Goal: Transaction & Acquisition: Purchase product/service

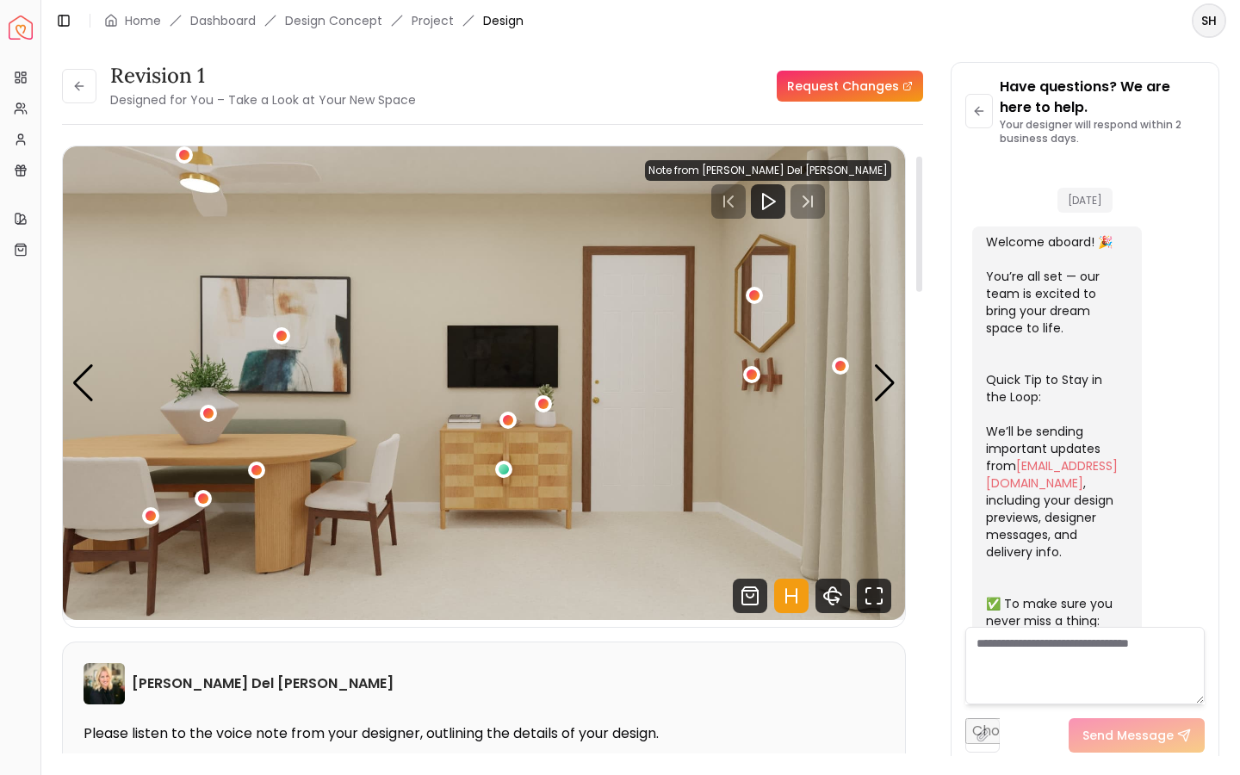
scroll to position [3336, 0]
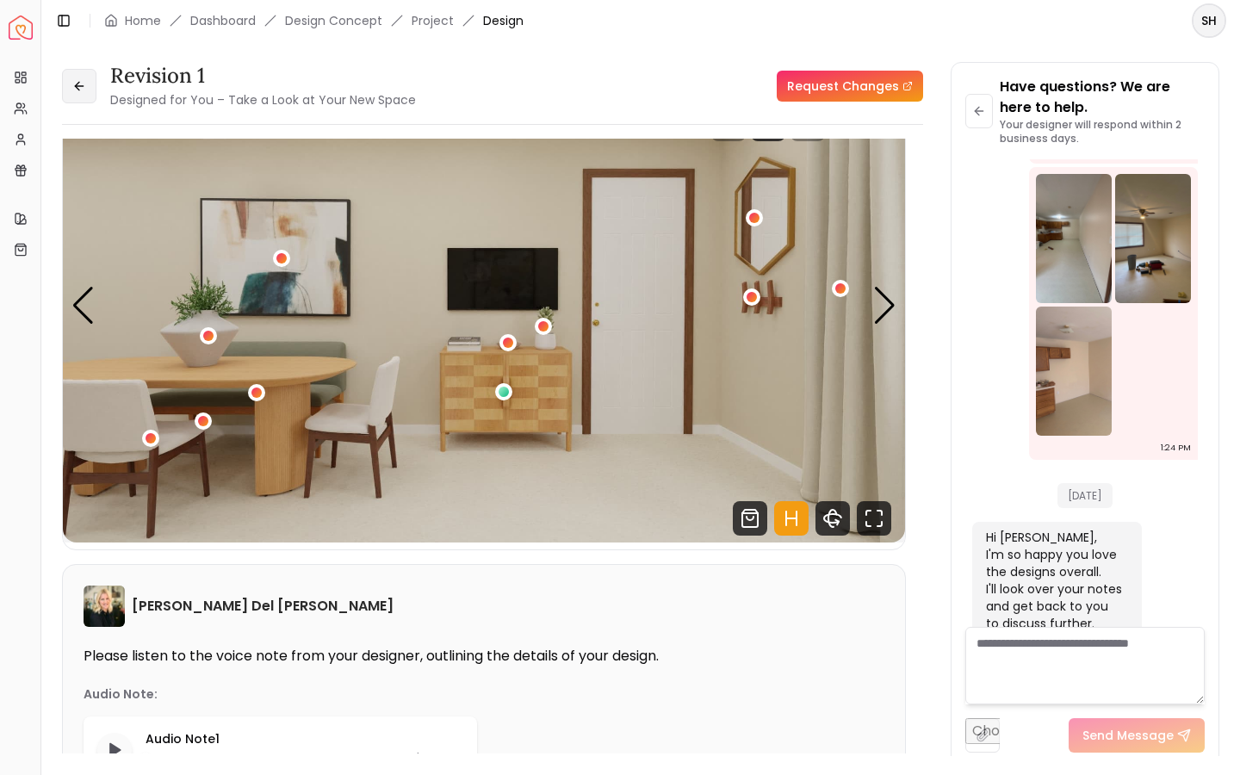
click at [84, 84] on icon at bounding box center [79, 86] width 14 height 14
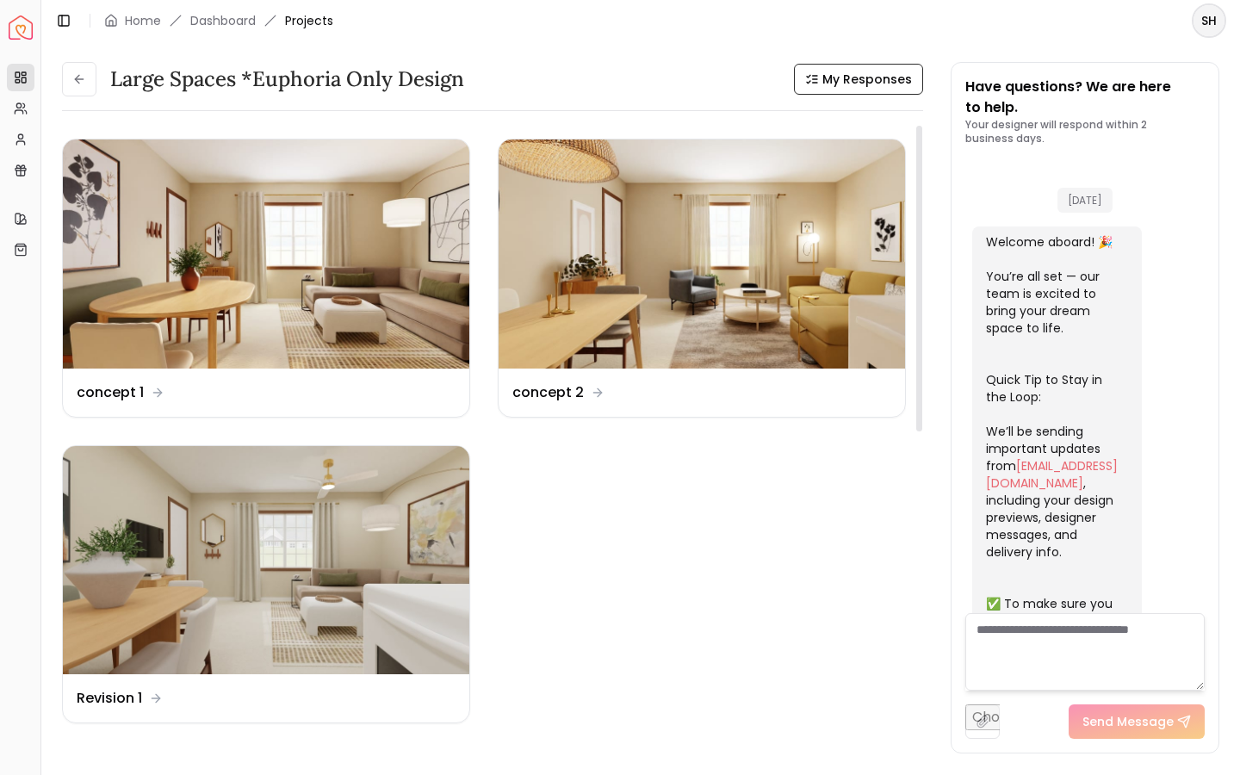
scroll to position [3798, 0]
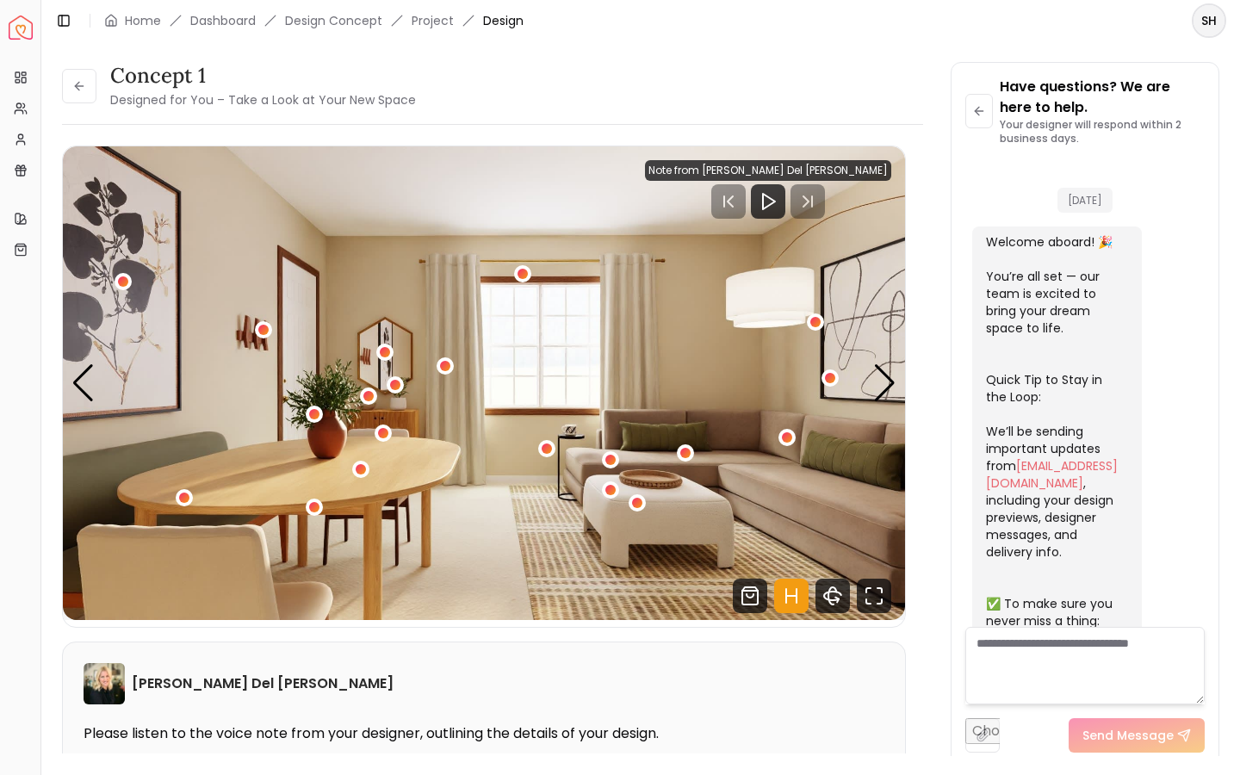
scroll to position [3336, 0]
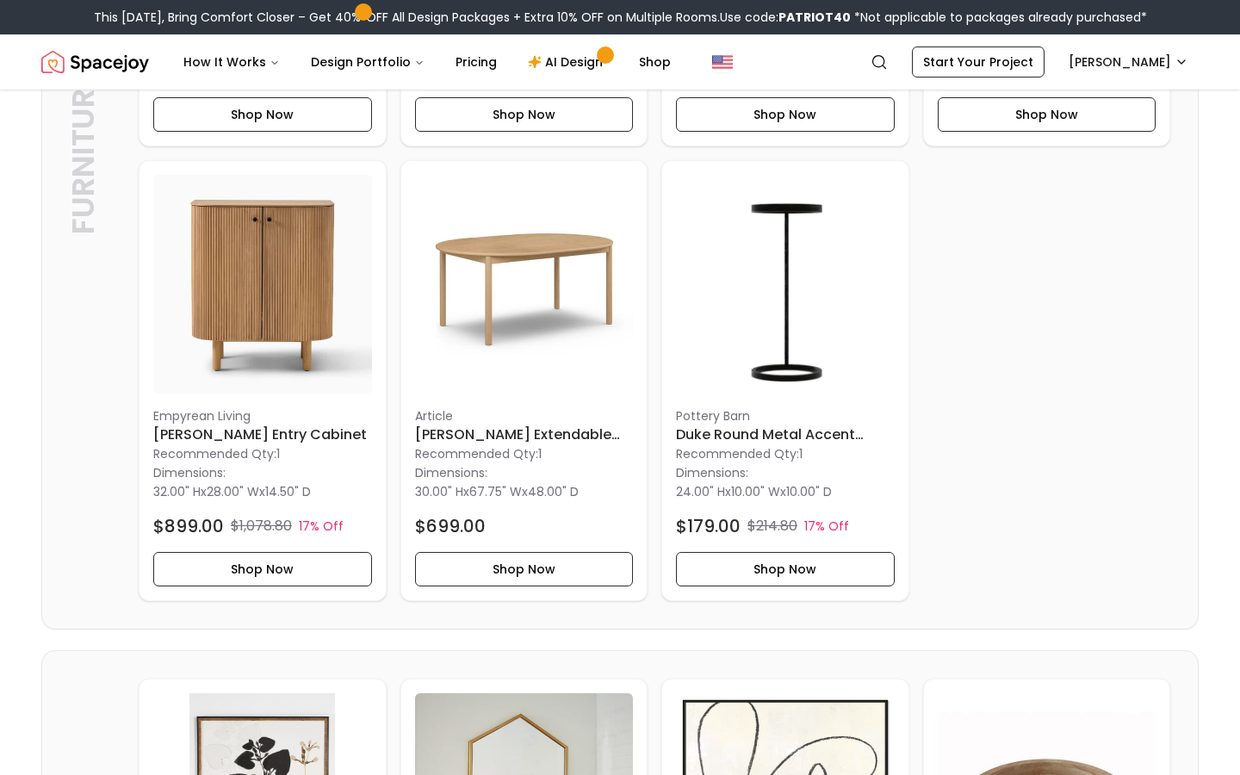
scroll to position [1340, 0]
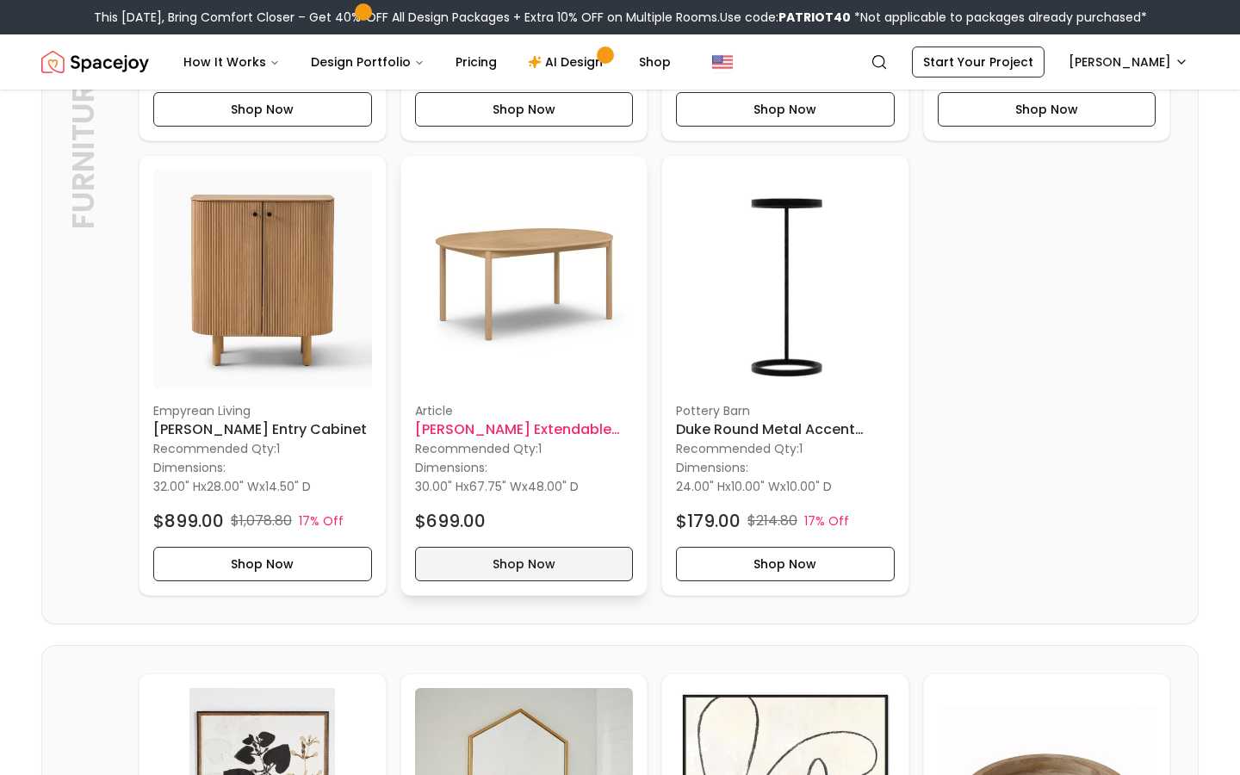
click at [519, 558] on button "Shop Now" at bounding box center [524, 564] width 219 height 34
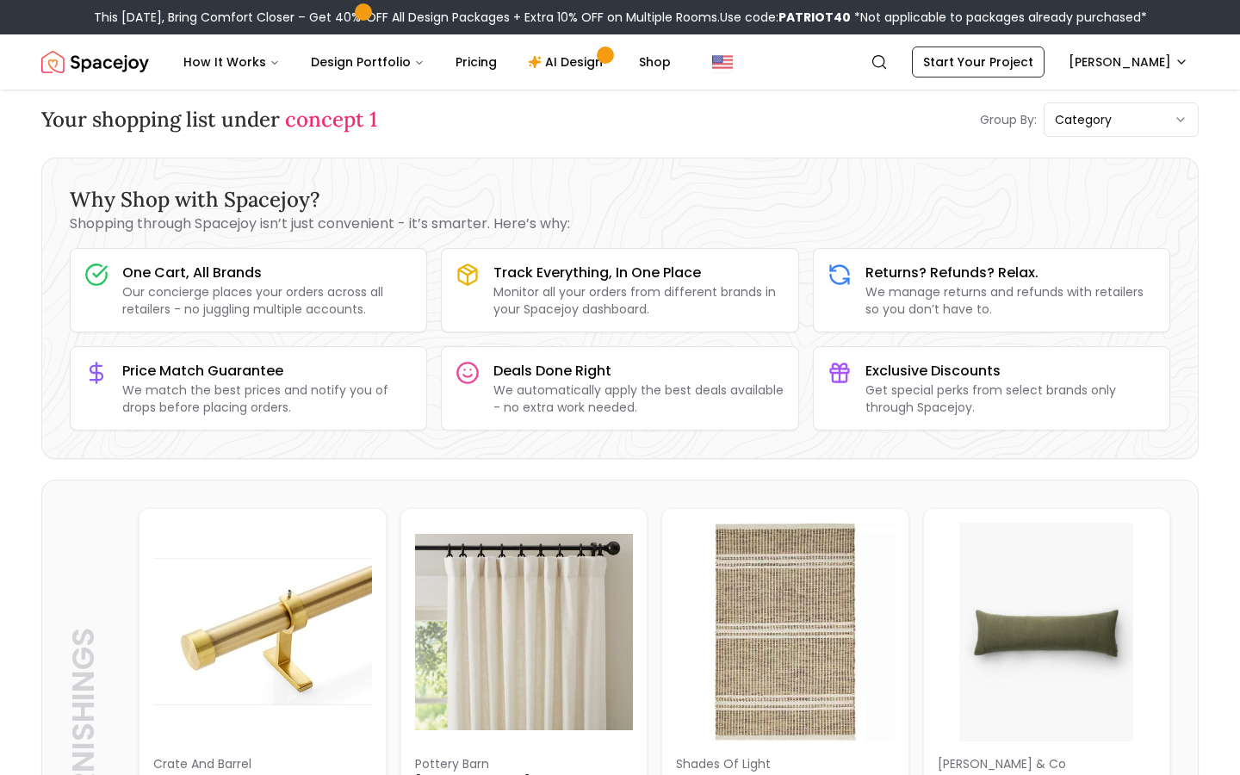
scroll to position [0, 0]
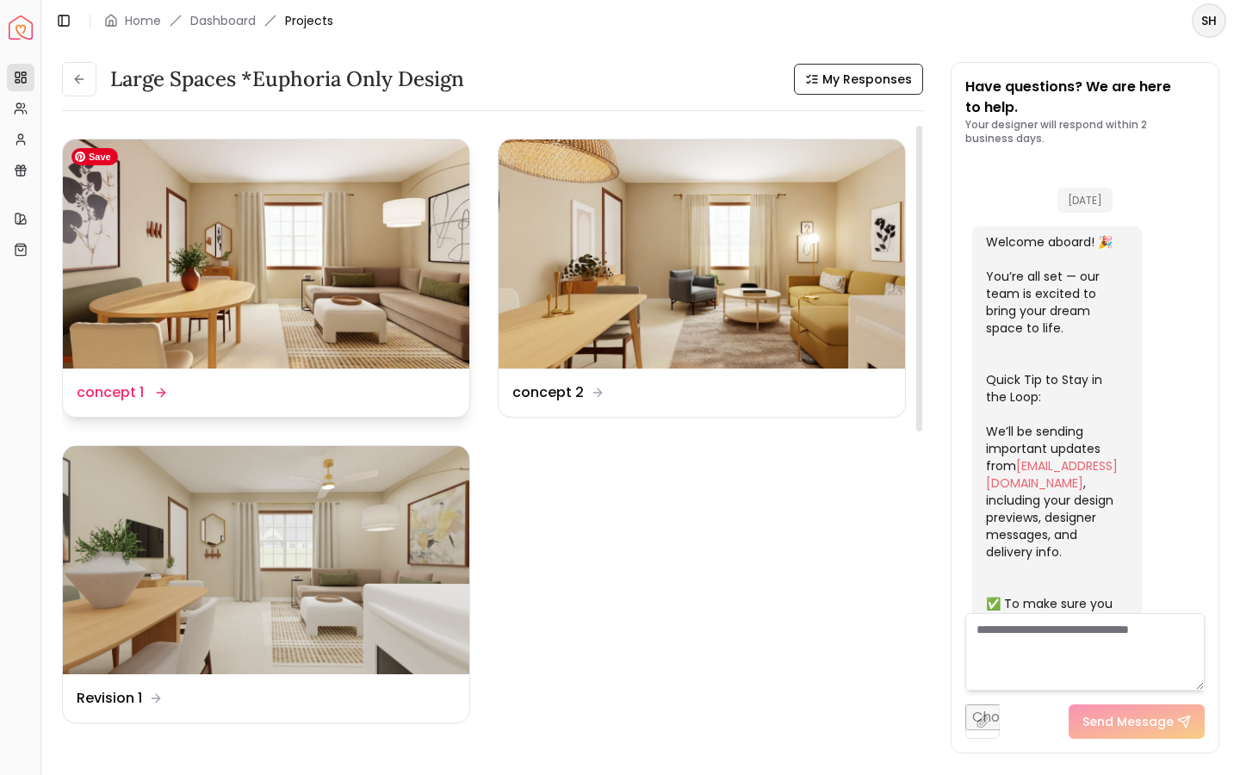
scroll to position [3664, 0]
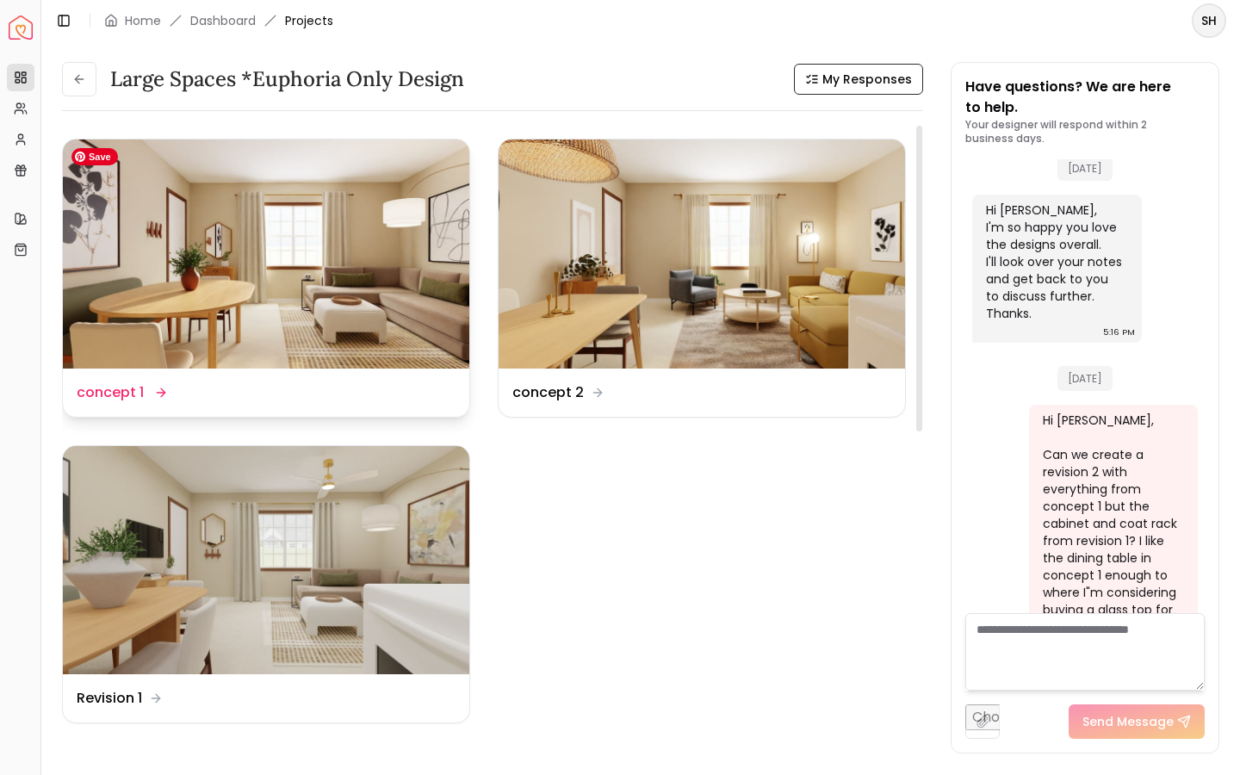
click at [395, 339] on img at bounding box center [266, 254] width 407 height 229
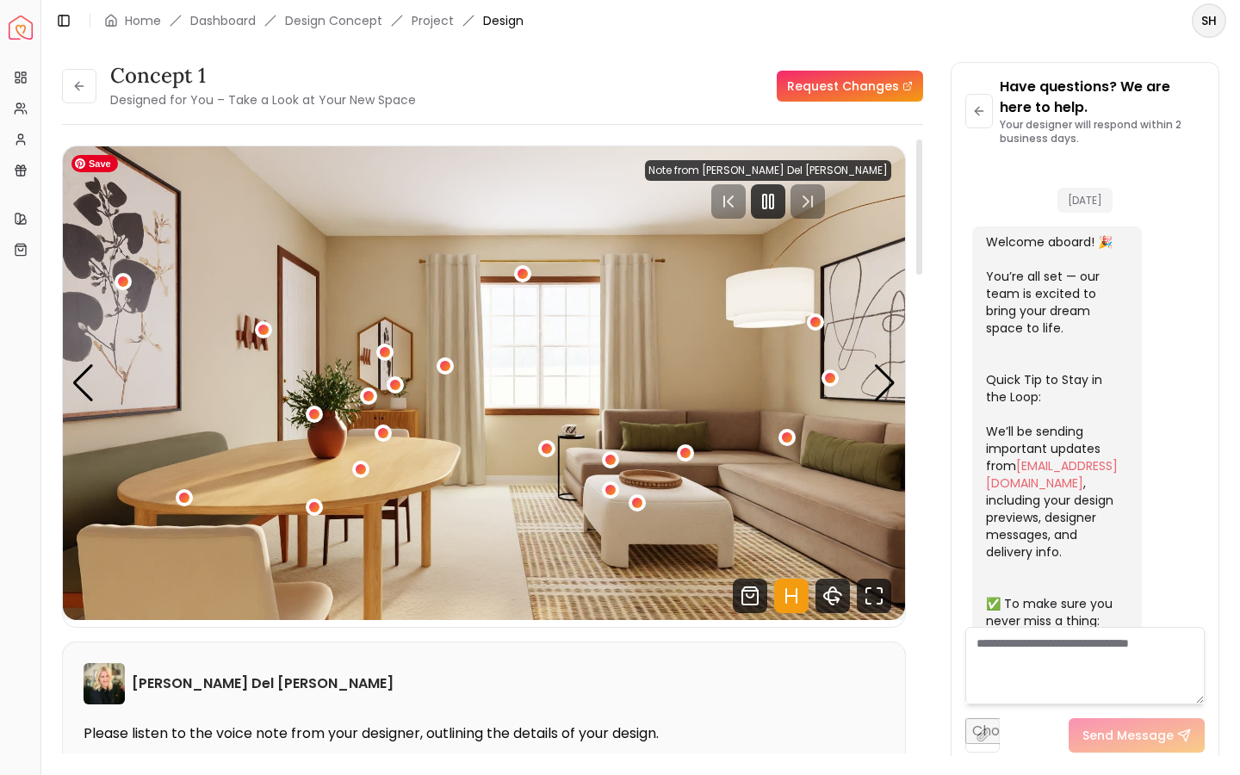
scroll to position [3784, 0]
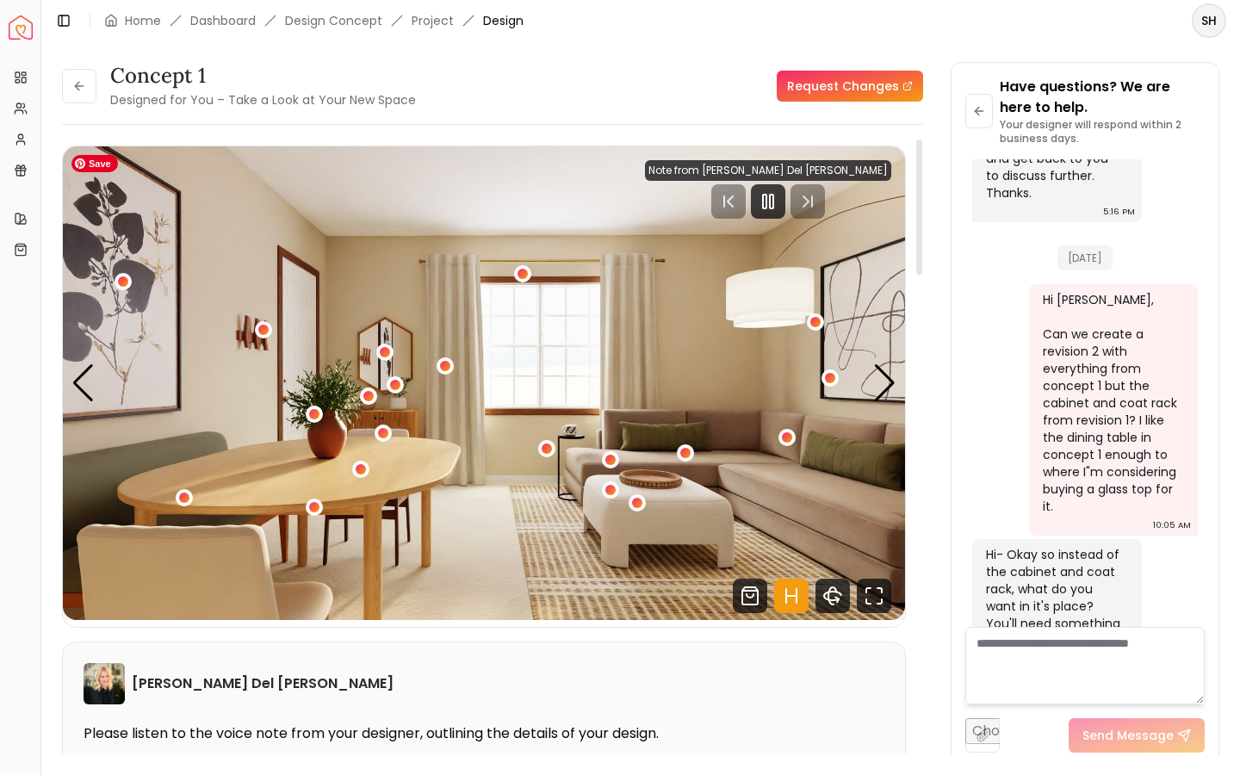
click at [563, 554] on img "1 / 5" at bounding box center [484, 383] width 842 height 474
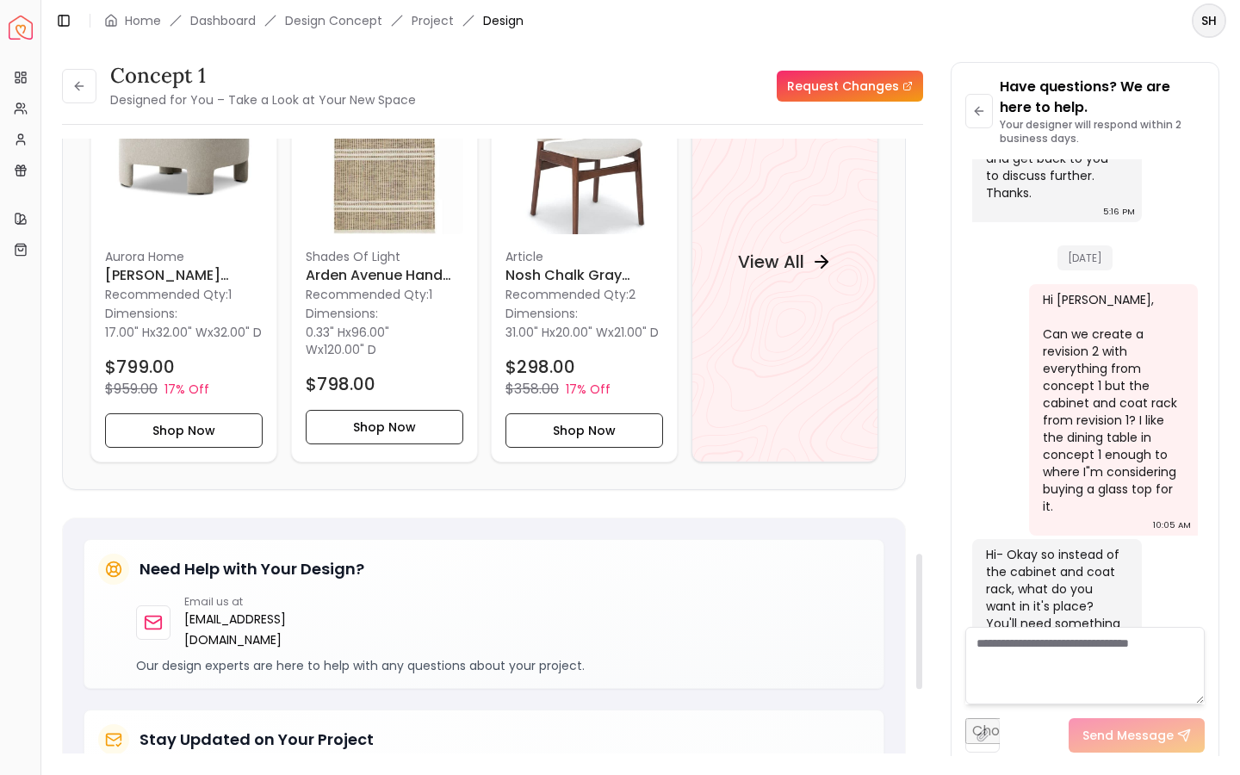
scroll to position [1849, 0]
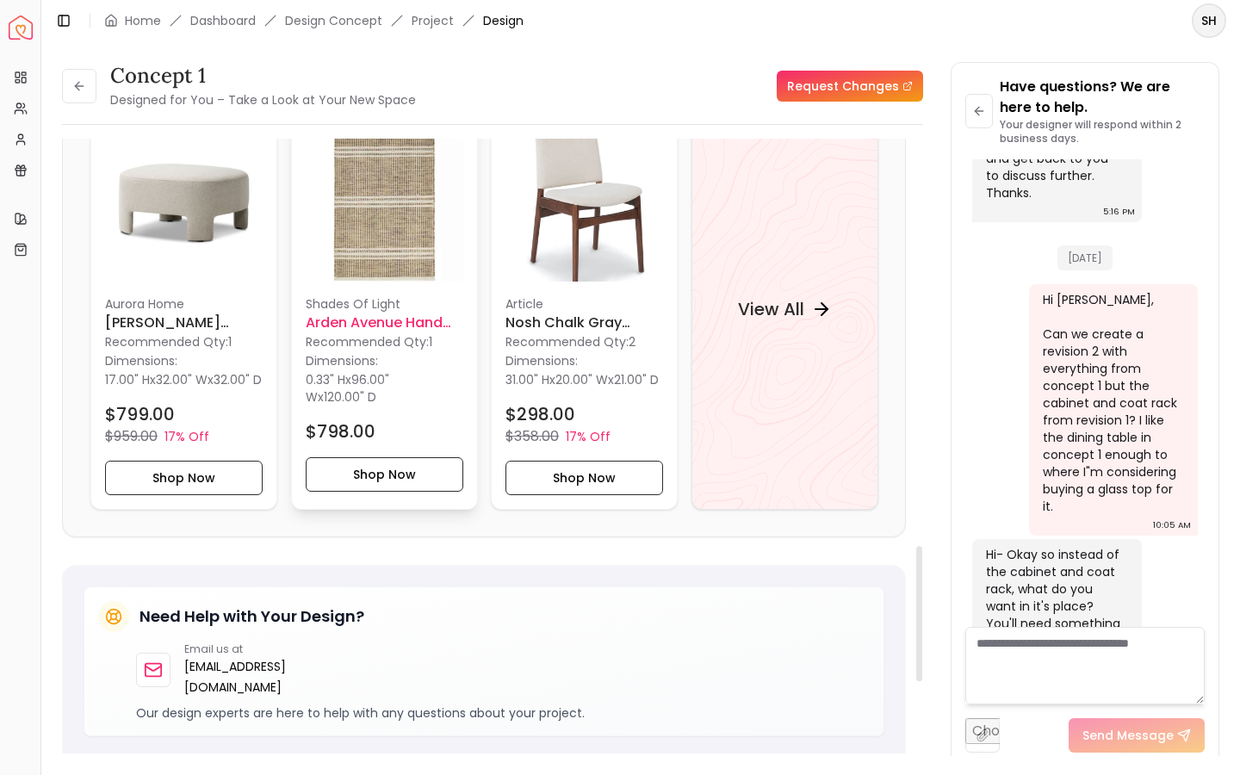
click at [342, 322] on h6 "Arden Avenue Hand Woven Rug 8'x10'" at bounding box center [385, 322] width 158 height 21
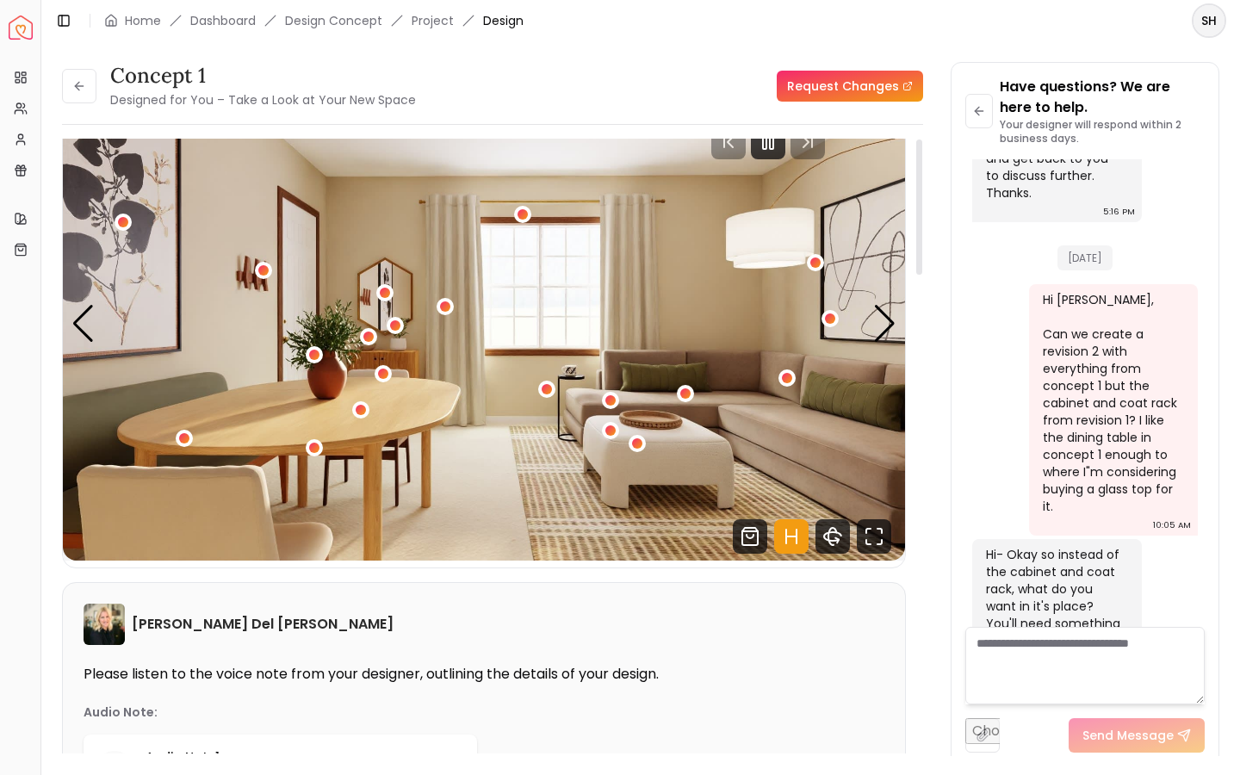
scroll to position [0, 0]
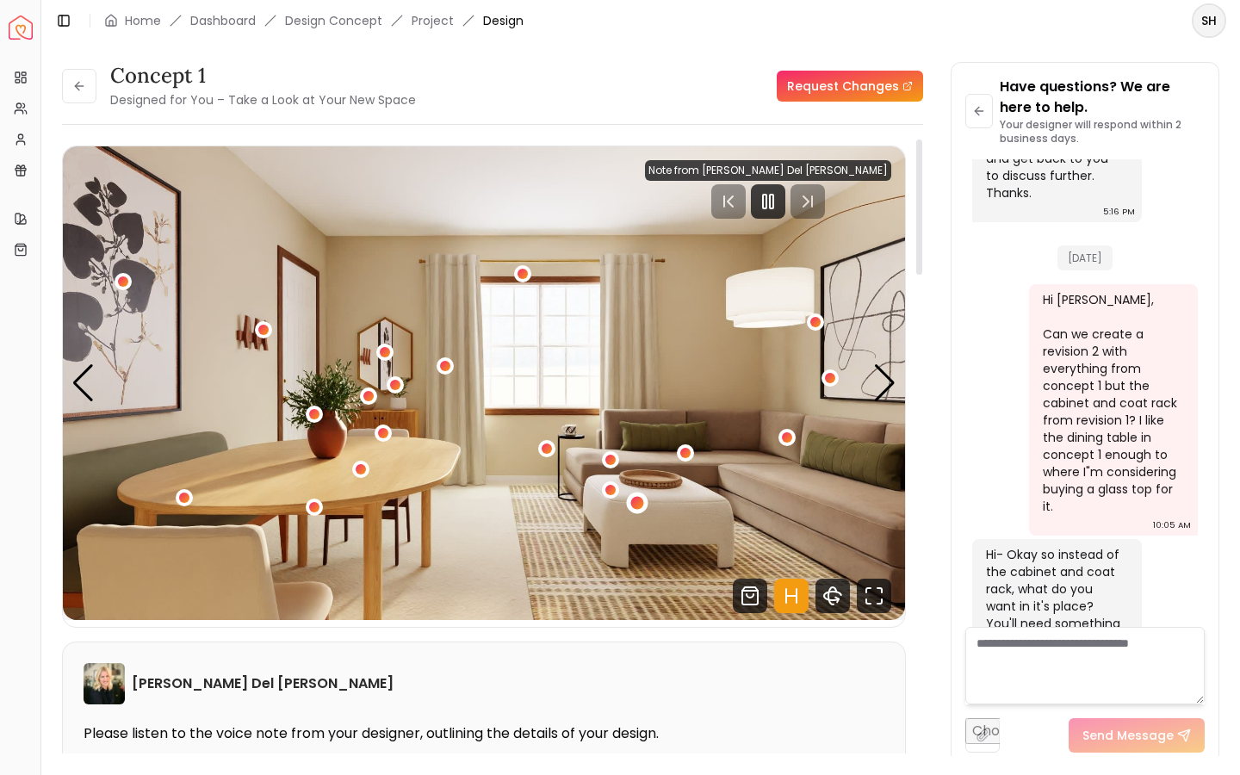
click at [640, 503] on div "1 / 5" at bounding box center [637, 503] width 13 height 13
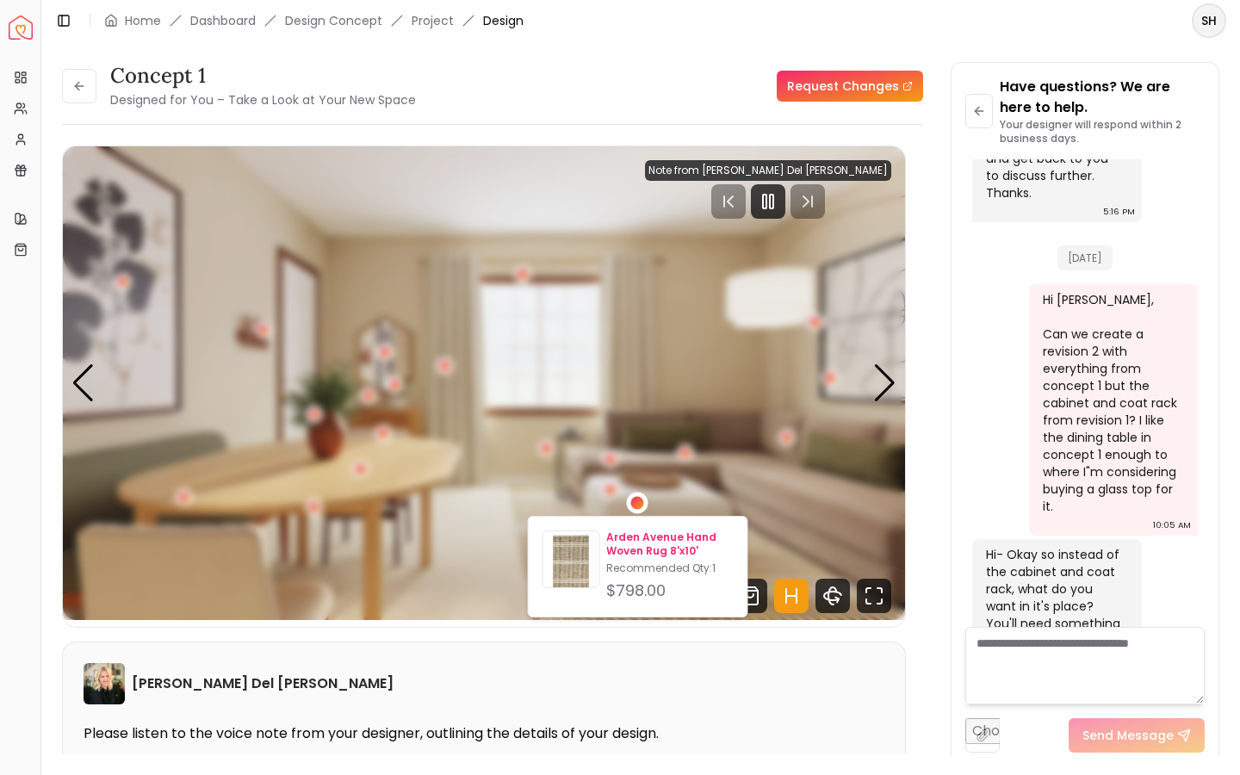
click at [634, 537] on p "Arden Avenue Hand Woven Rug 8'x10'" at bounding box center [669, 545] width 127 height 28
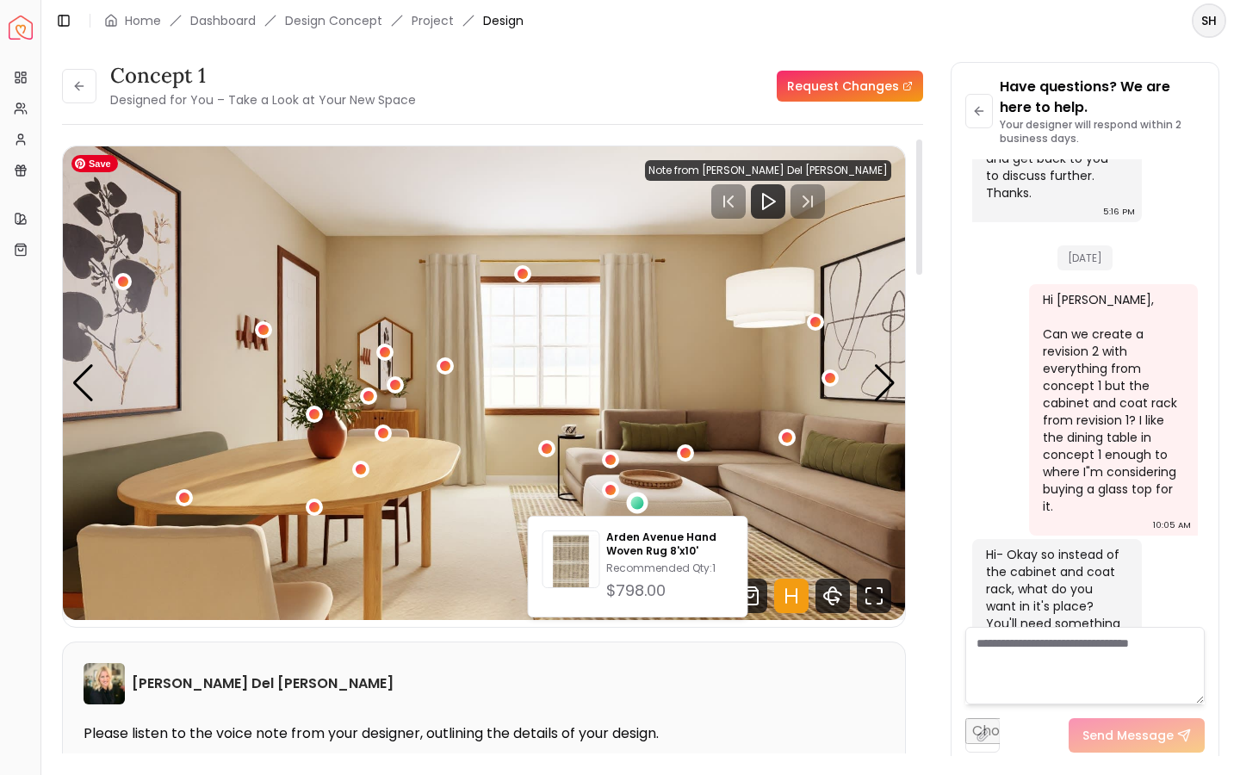
click at [498, 556] on img "1 / 5" at bounding box center [484, 383] width 842 height 474
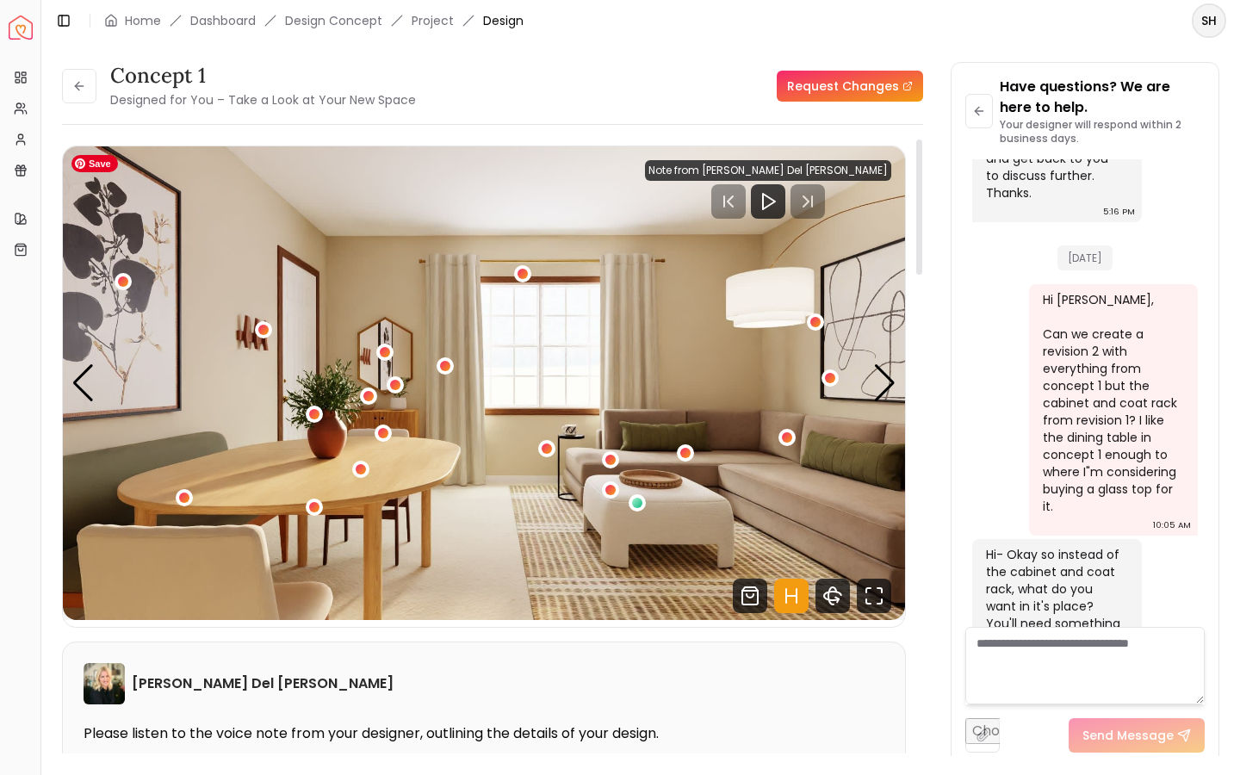
click at [590, 598] on img "1 / 5" at bounding box center [484, 383] width 842 height 474
click at [1051, 681] on textarea at bounding box center [1085, 666] width 239 height 78
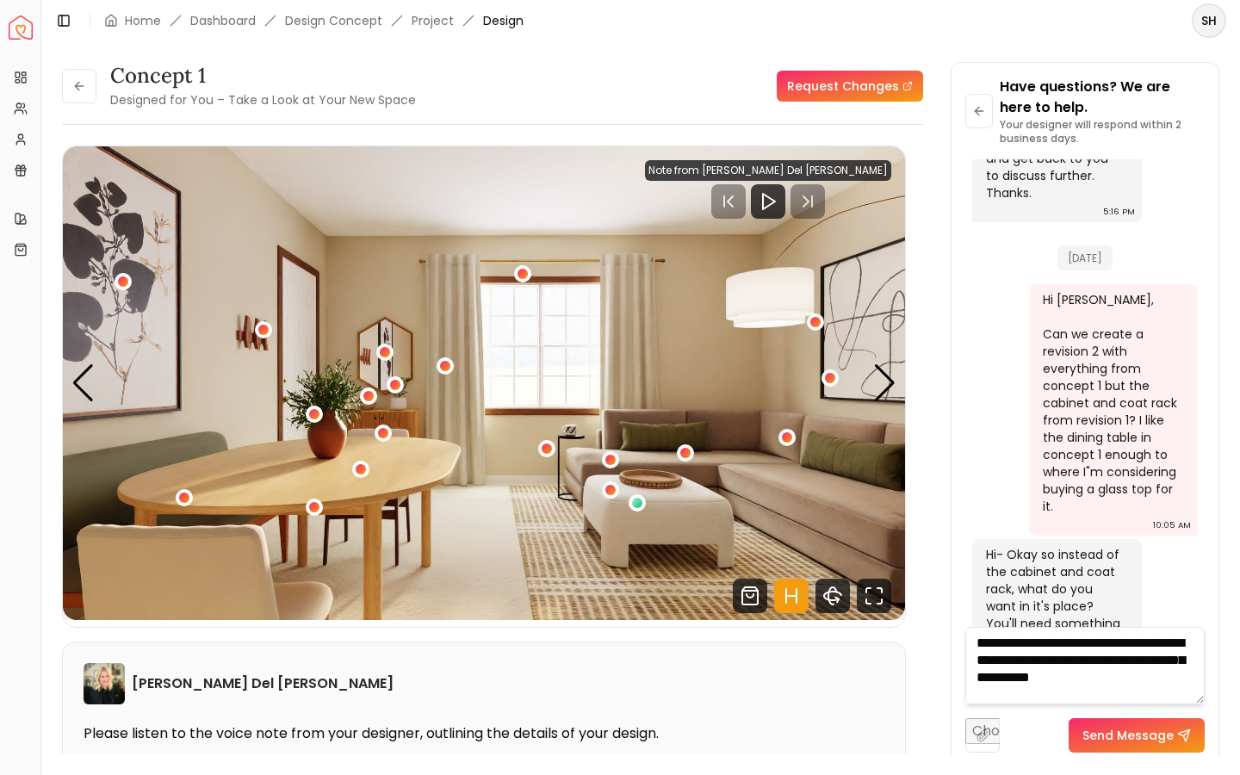
type textarea "**********"
click at [1141, 733] on button "Send Message" at bounding box center [1137, 735] width 136 height 34
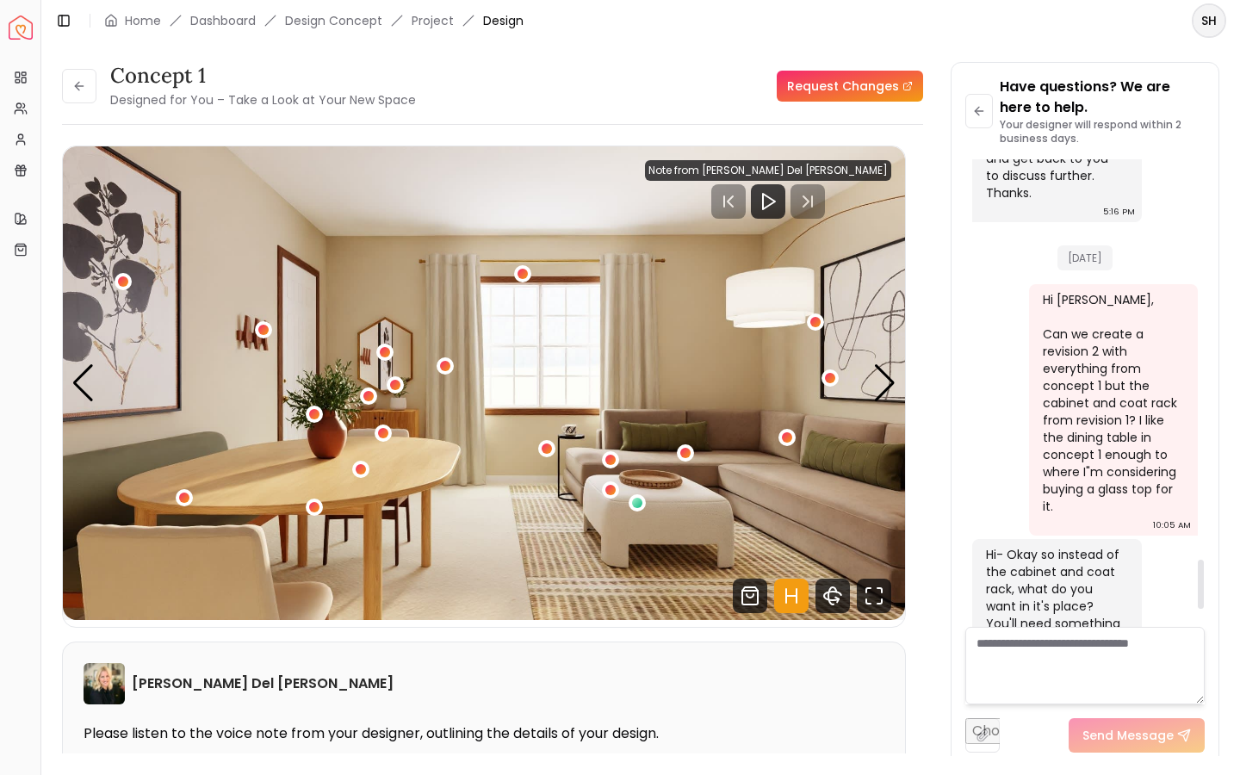
scroll to position [3960, 0]
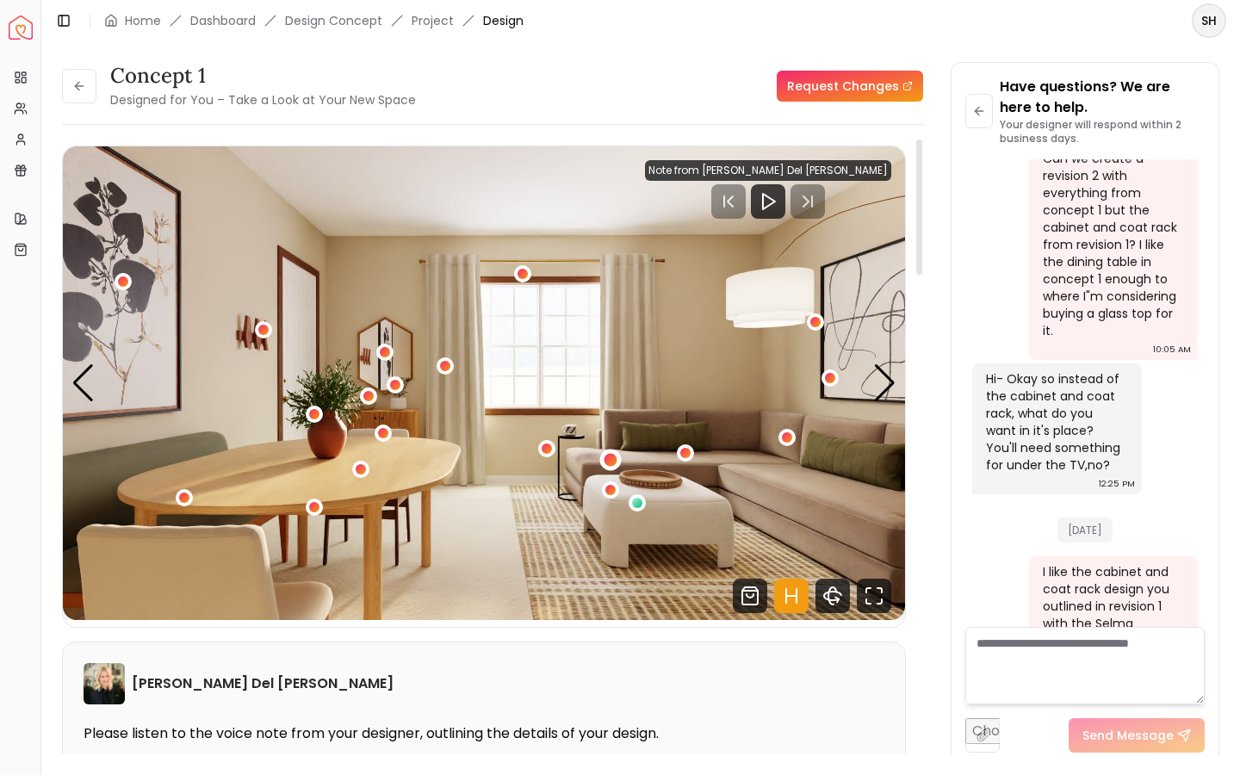
click at [604, 456] on div "1 / 5" at bounding box center [611, 461] width 22 height 22
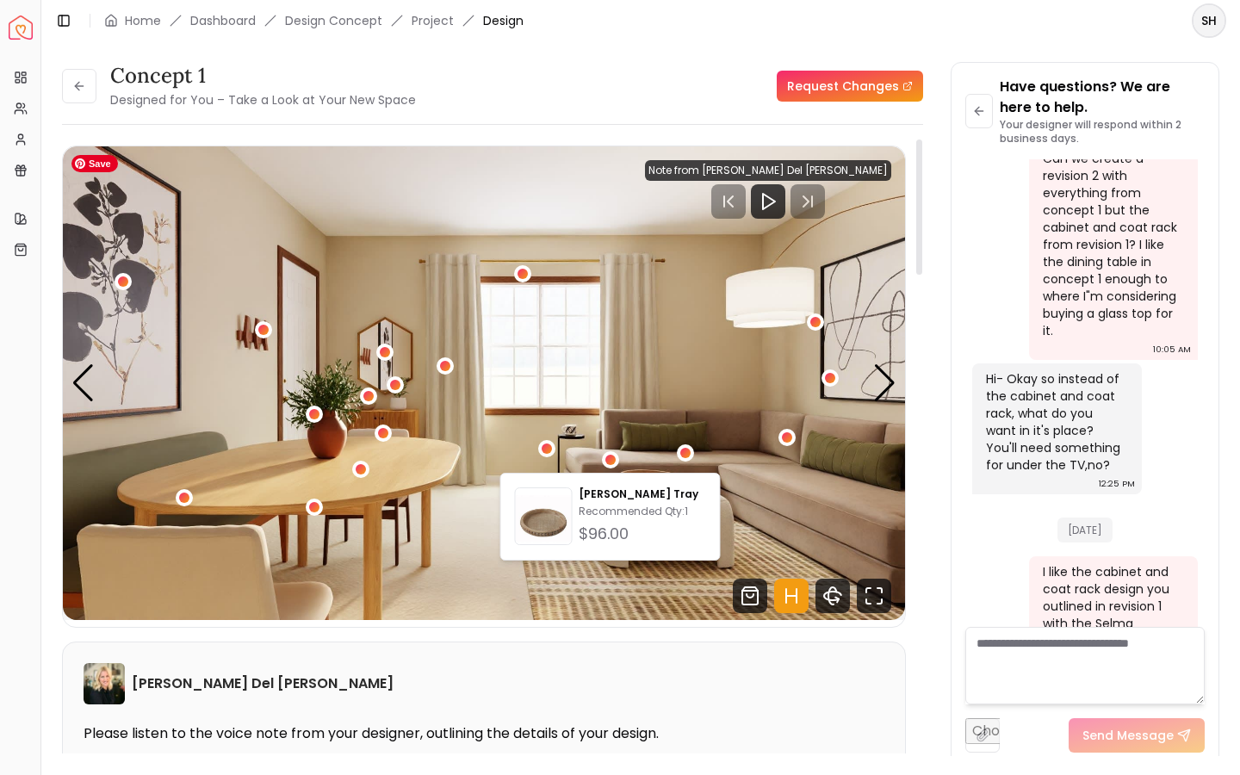
click at [725, 452] on img "1 / 5" at bounding box center [484, 383] width 842 height 474
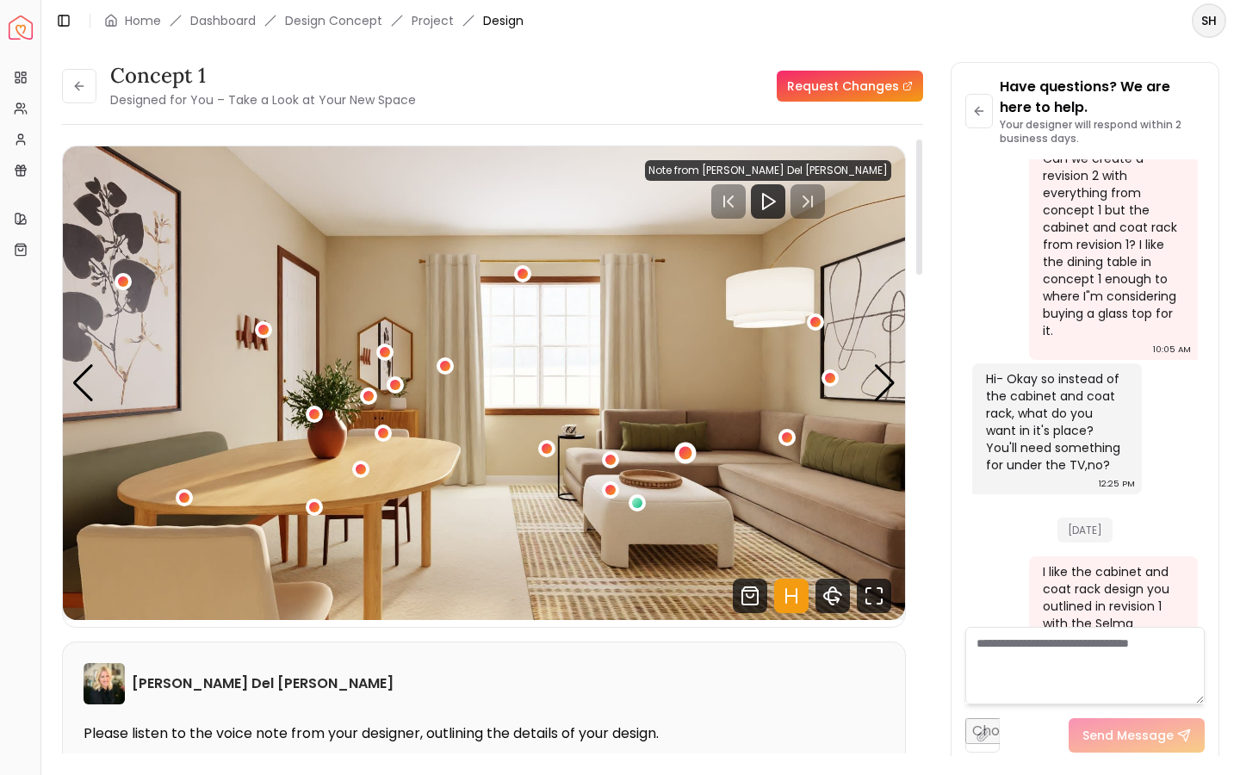
click at [682, 452] on div "1 / 5" at bounding box center [686, 452] width 13 height 13
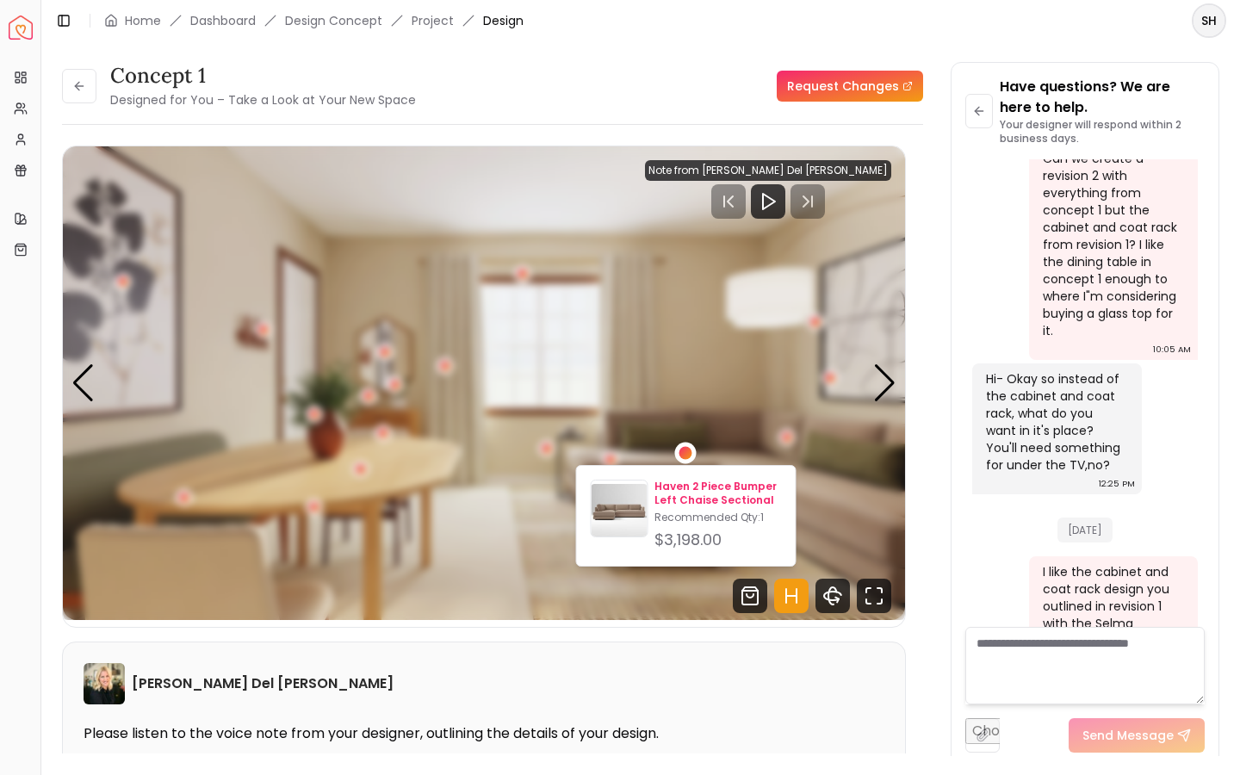
click at [687, 487] on p "Haven 2 Piece Bumper Left Chaise Sectional" at bounding box center [718, 494] width 127 height 28
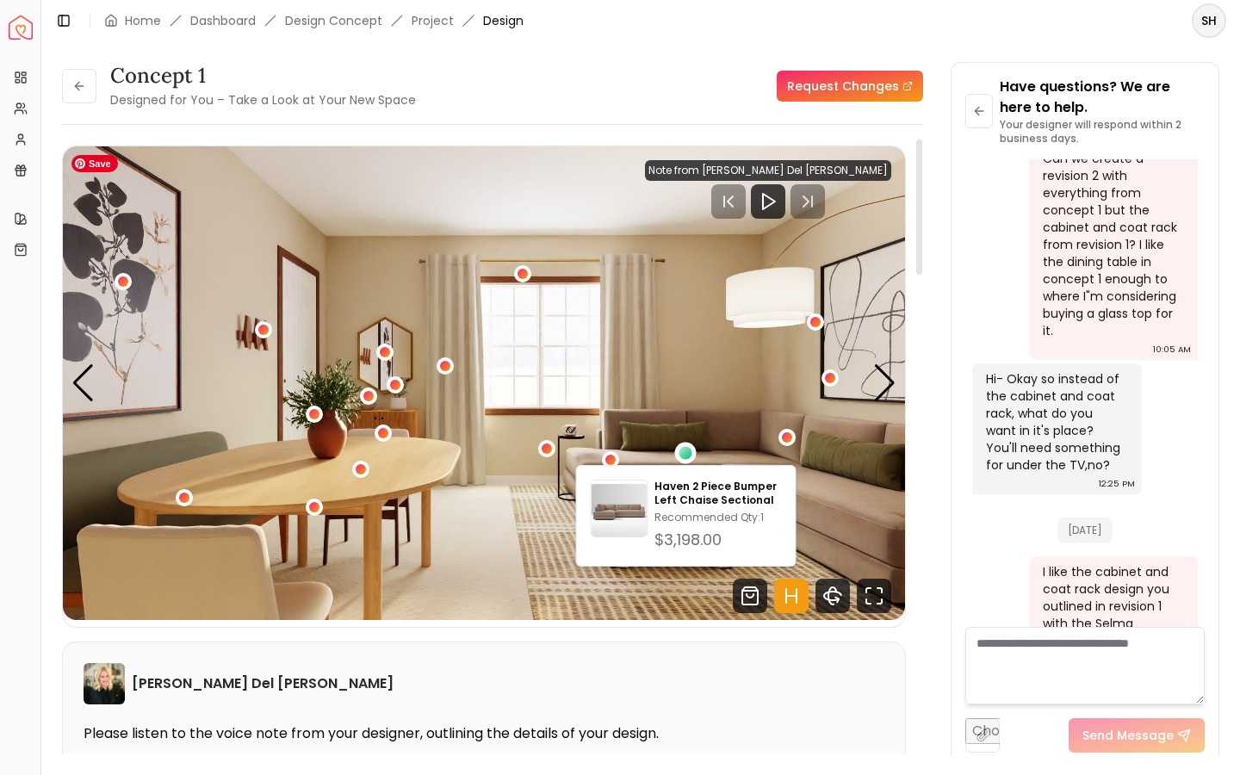
click at [326, 446] on img "1 / 5" at bounding box center [484, 383] width 842 height 474
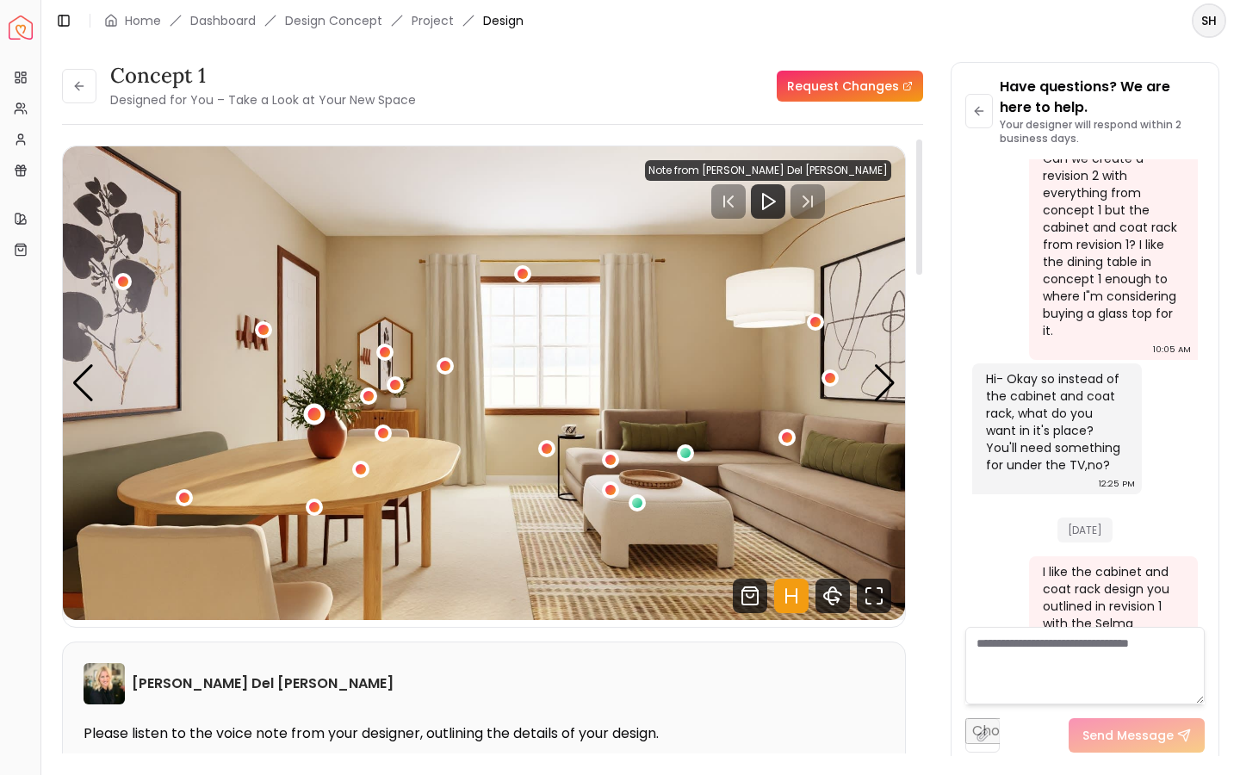
click at [312, 418] on div "1 / 5" at bounding box center [314, 413] width 13 height 13
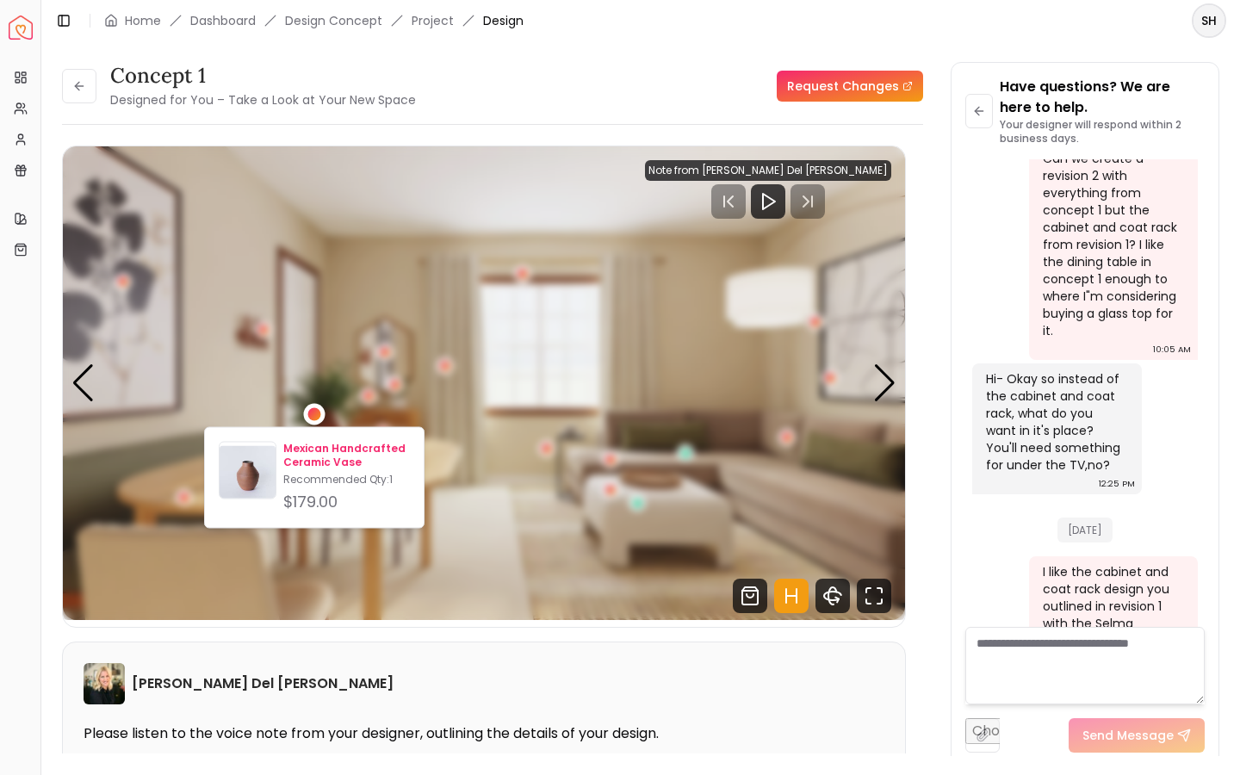
click at [314, 451] on p "Mexican Handcrafted Ceramic Vase" at bounding box center [346, 456] width 127 height 28
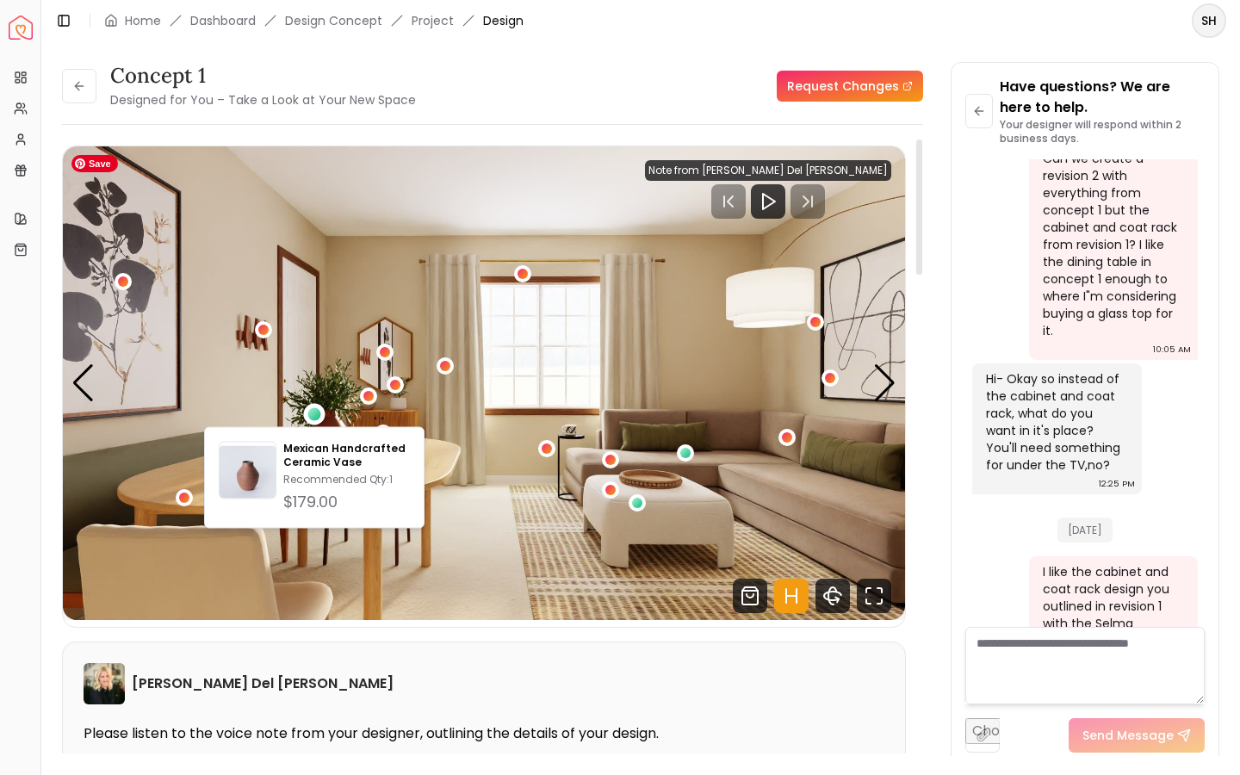
click at [486, 469] on img "1 / 5" at bounding box center [484, 383] width 842 height 474
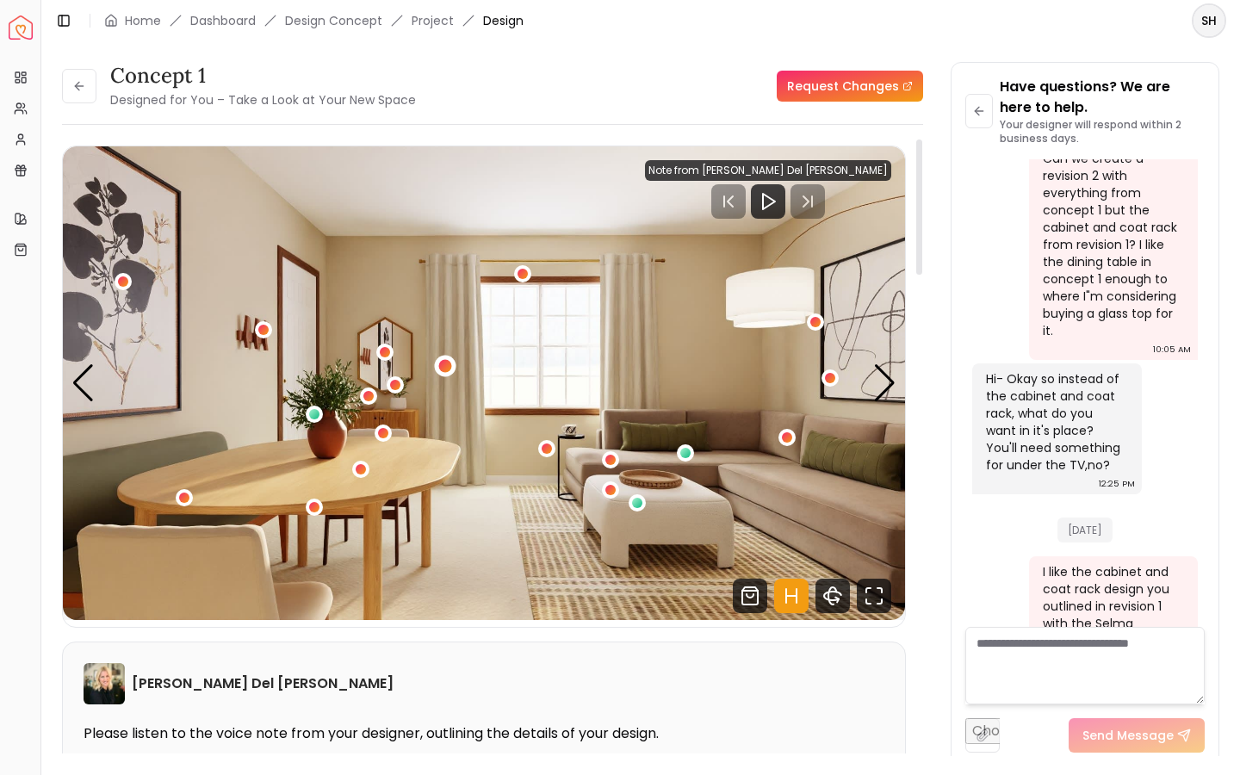
click at [446, 364] on div "1 / 5" at bounding box center [444, 365] width 13 height 13
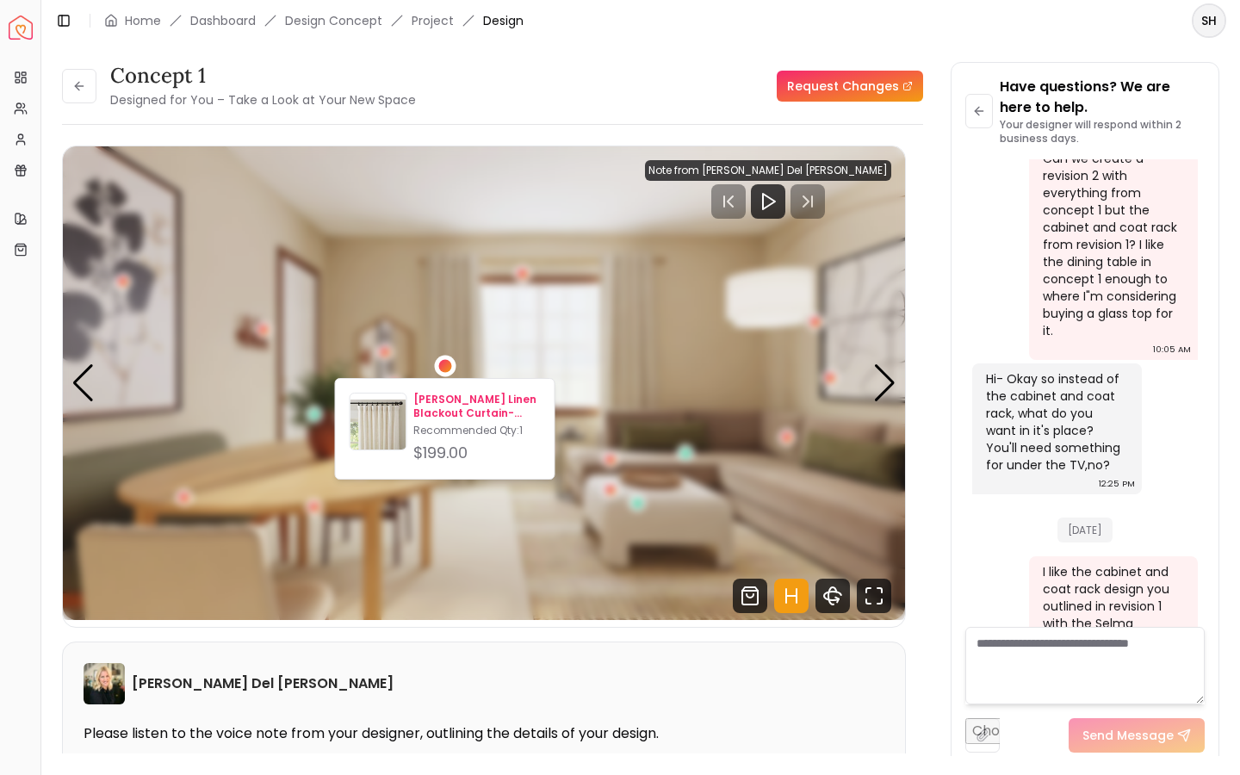
click at [447, 406] on p "[PERSON_NAME] Linen Blackout Curtain-50"x96"" at bounding box center [476, 407] width 127 height 28
click at [445, 370] on div "1 / 5" at bounding box center [444, 365] width 13 height 13
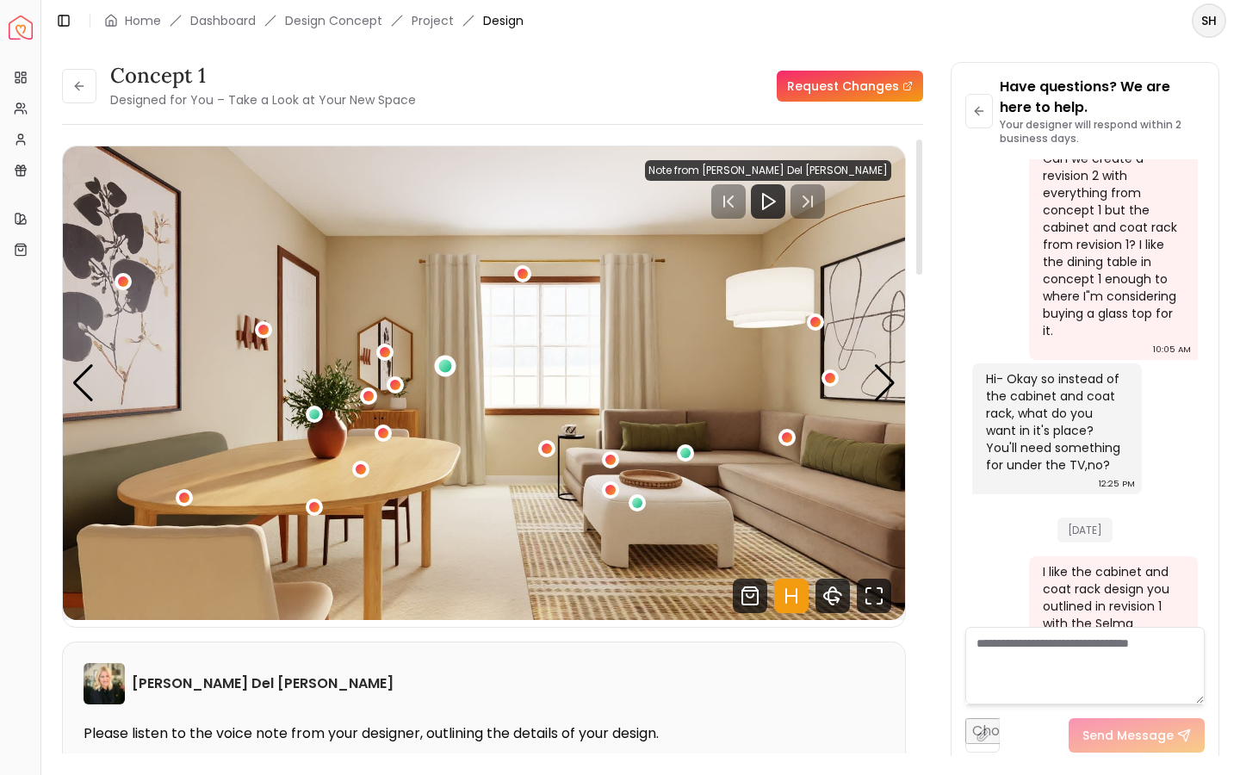
click at [445, 370] on div "1 / 5" at bounding box center [444, 365] width 13 height 13
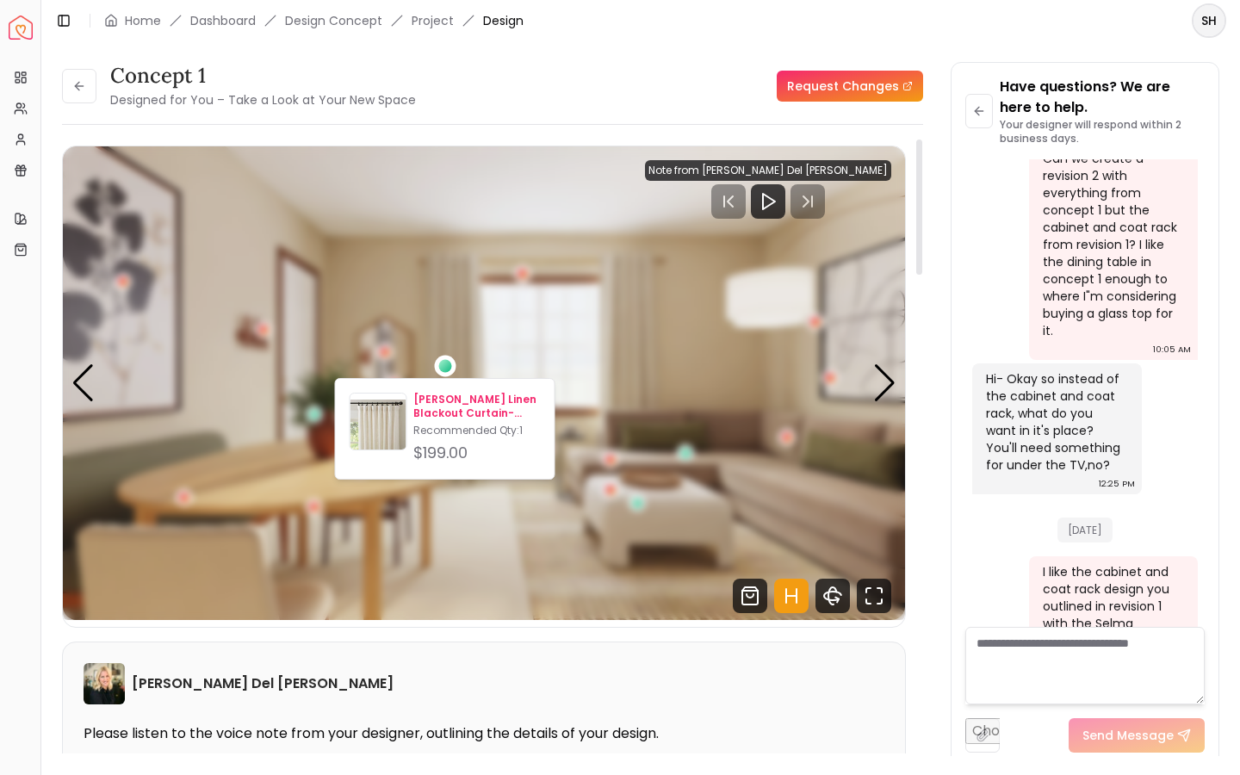
click at [450, 399] on p "[PERSON_NAME] Linen Blackout Curtain-50"x96"" at bounding box center [476, 407] width 127 height 28
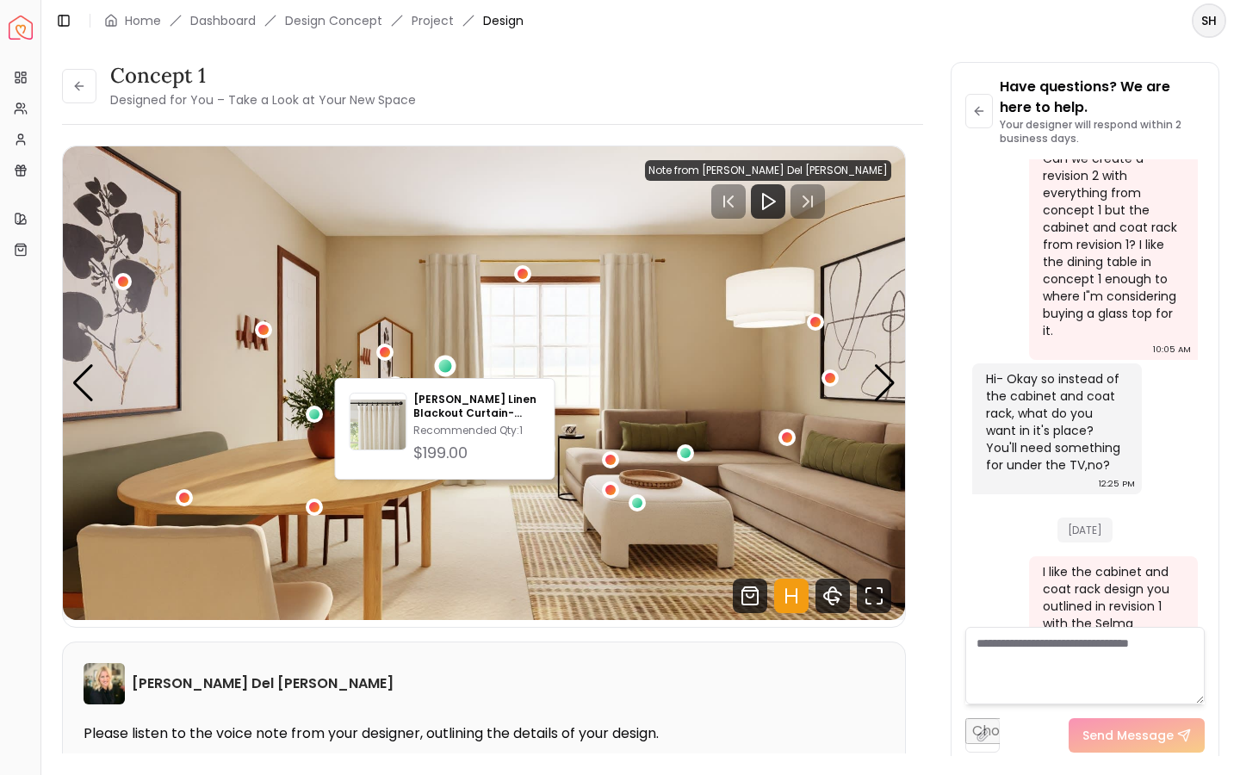
click at [1054, 682] on textarea at bounding box center [1085, 666] width 239 height 78
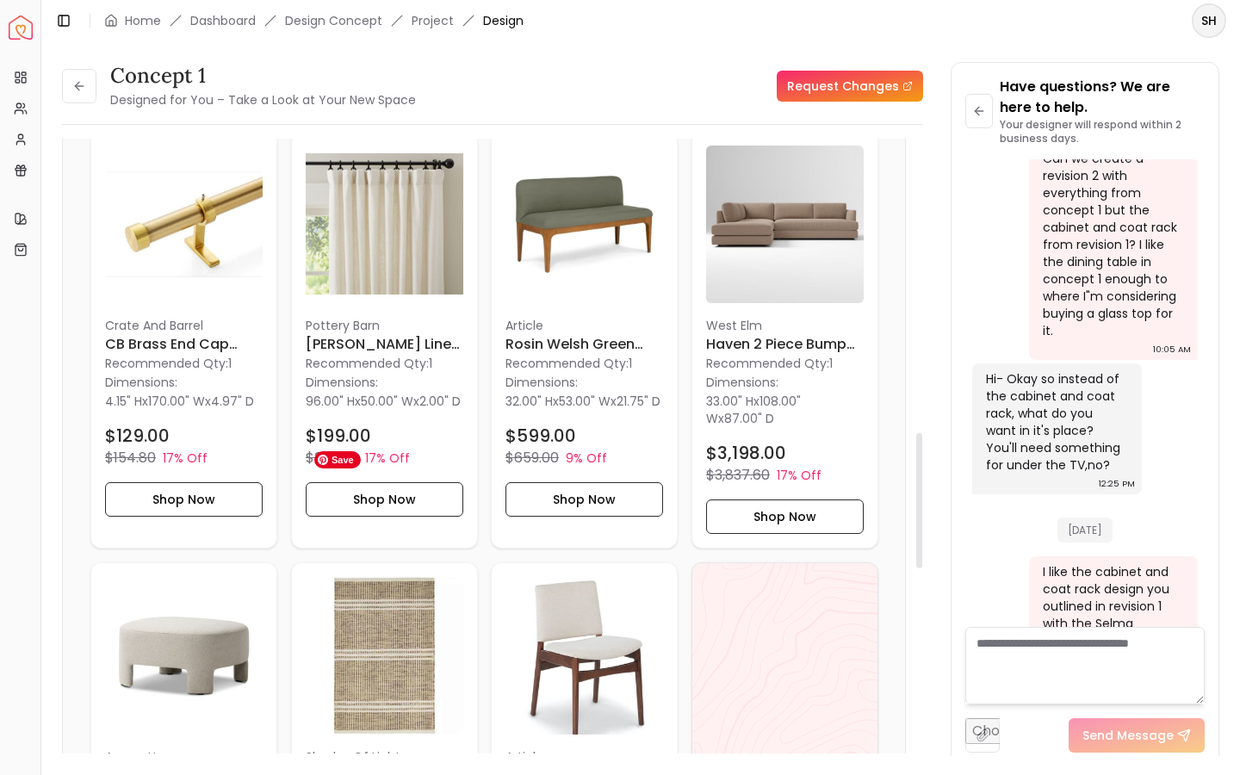
scroll to position [1325, 0]
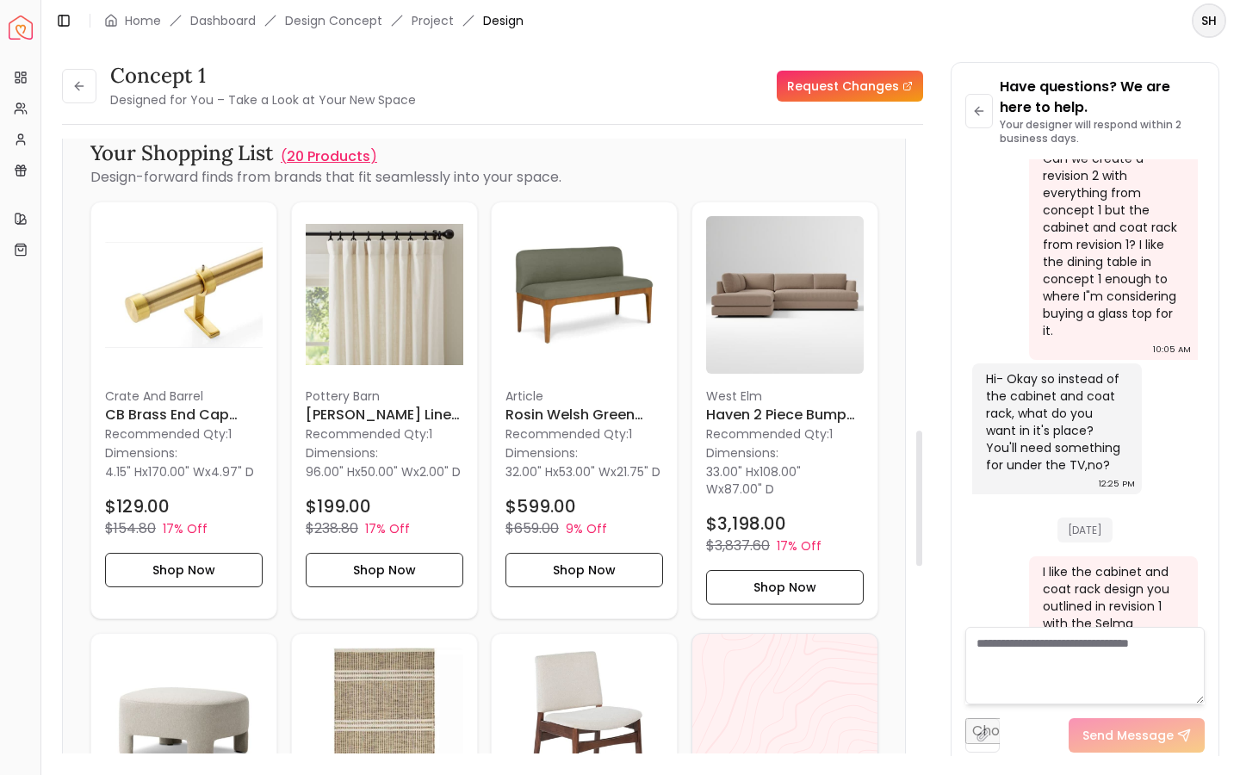
click at [339, 155] on p "20 Products" at bounding box center [329, 156] width 84 height 21
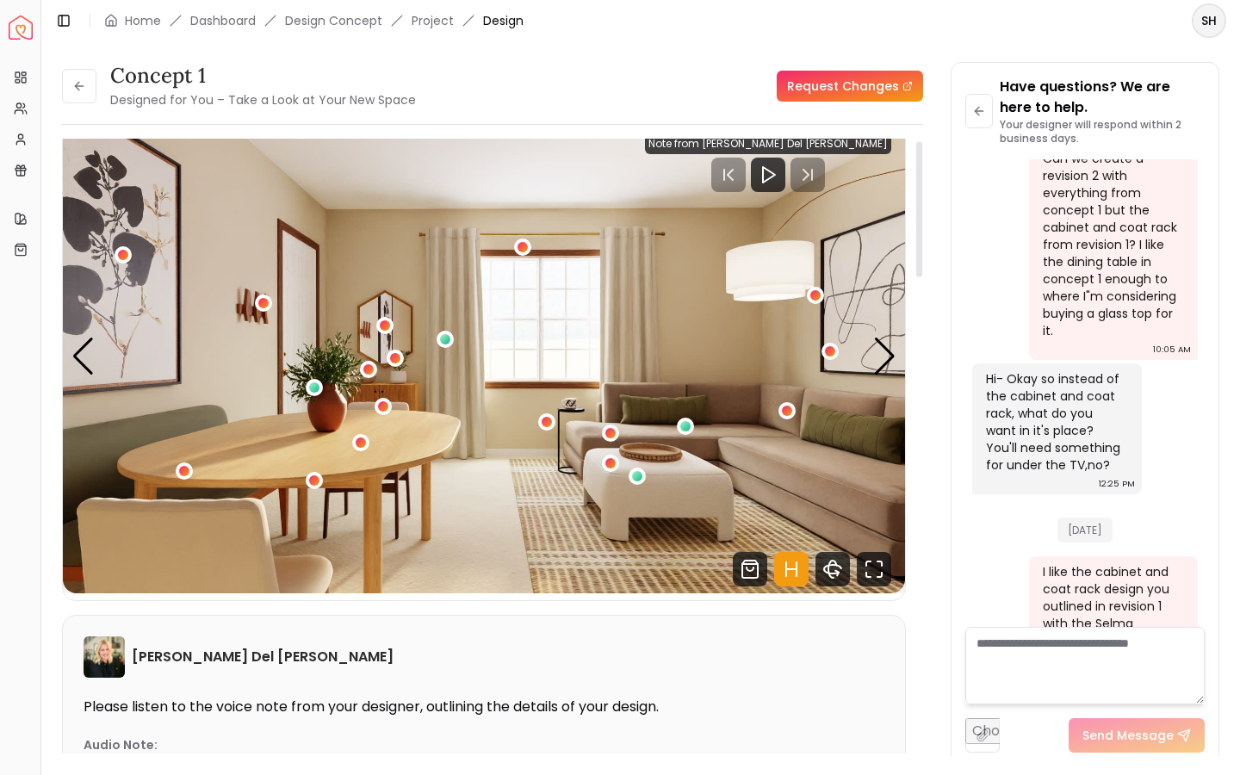
scroll to position [0, 0]
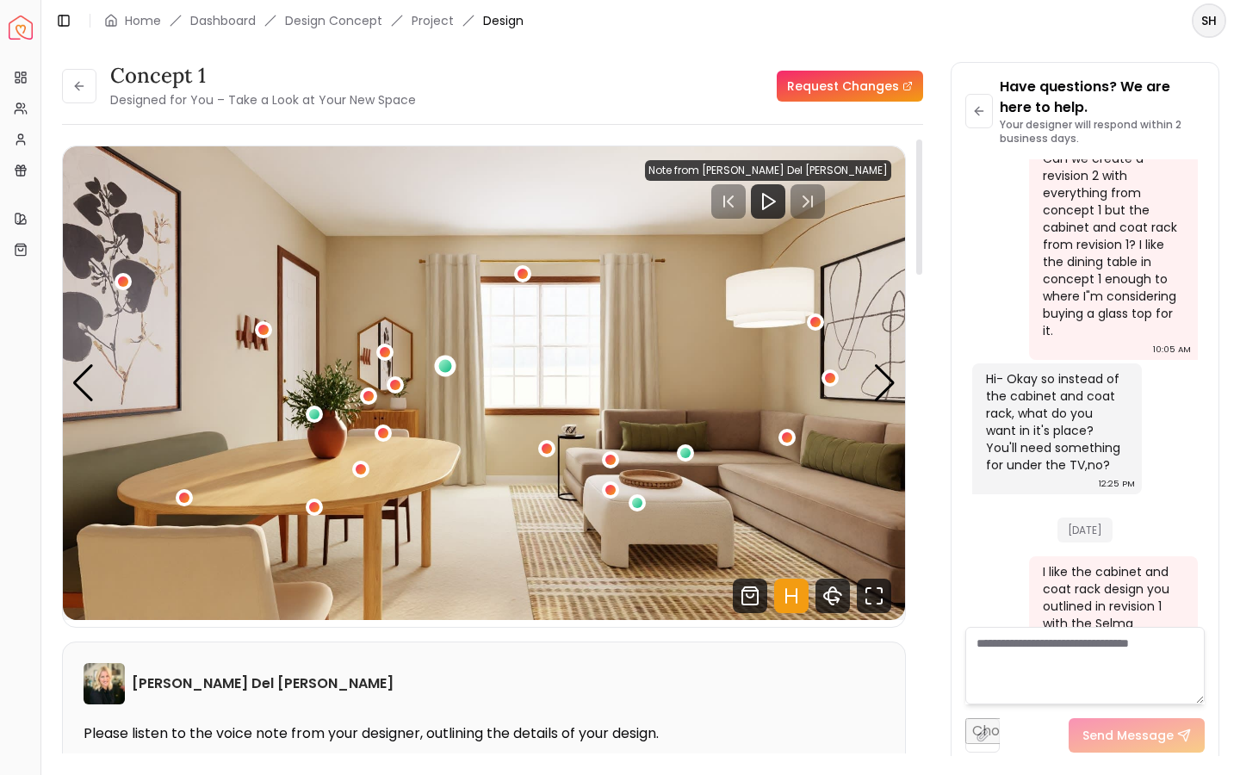
click at [447, 361] on div "1 / 5" at bounding box center [444, 365] width 13 height 13
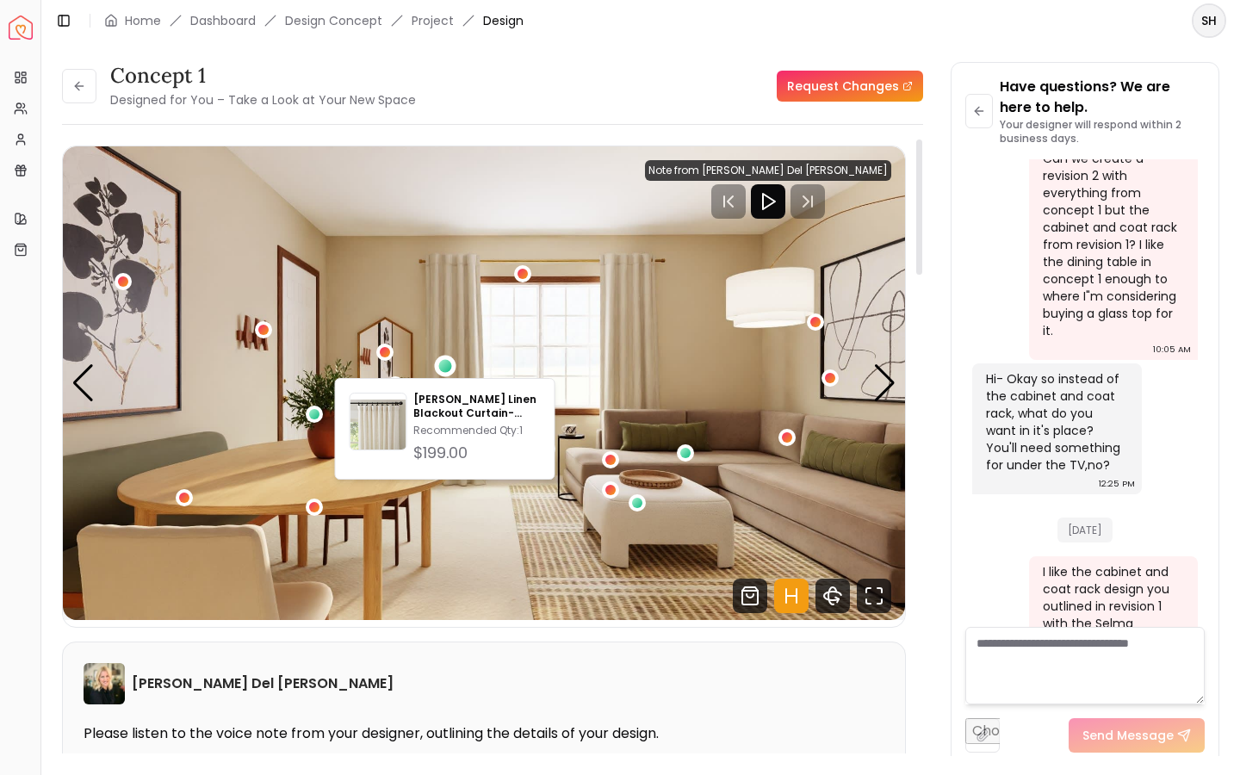
click at [779, 201] on icon "Play" at bounding box center [768, 201] width 21 height 21
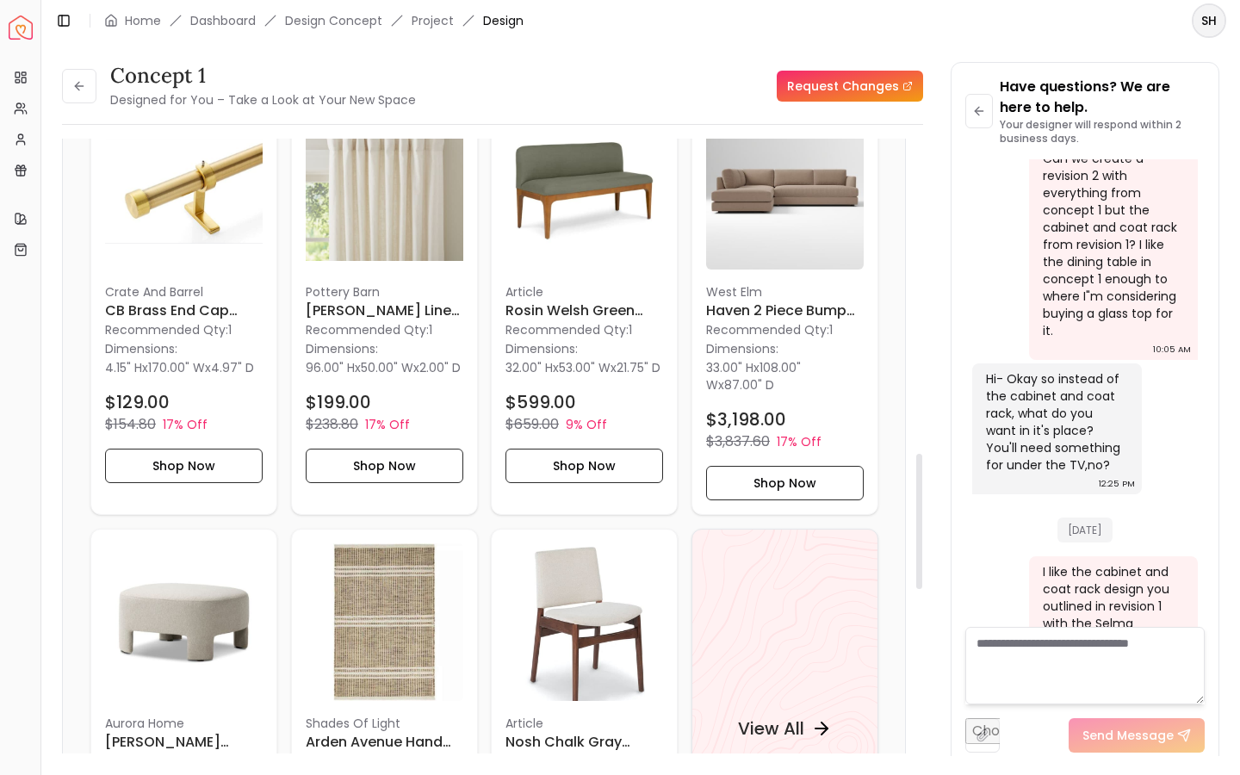
scroll to position [1439, 0]
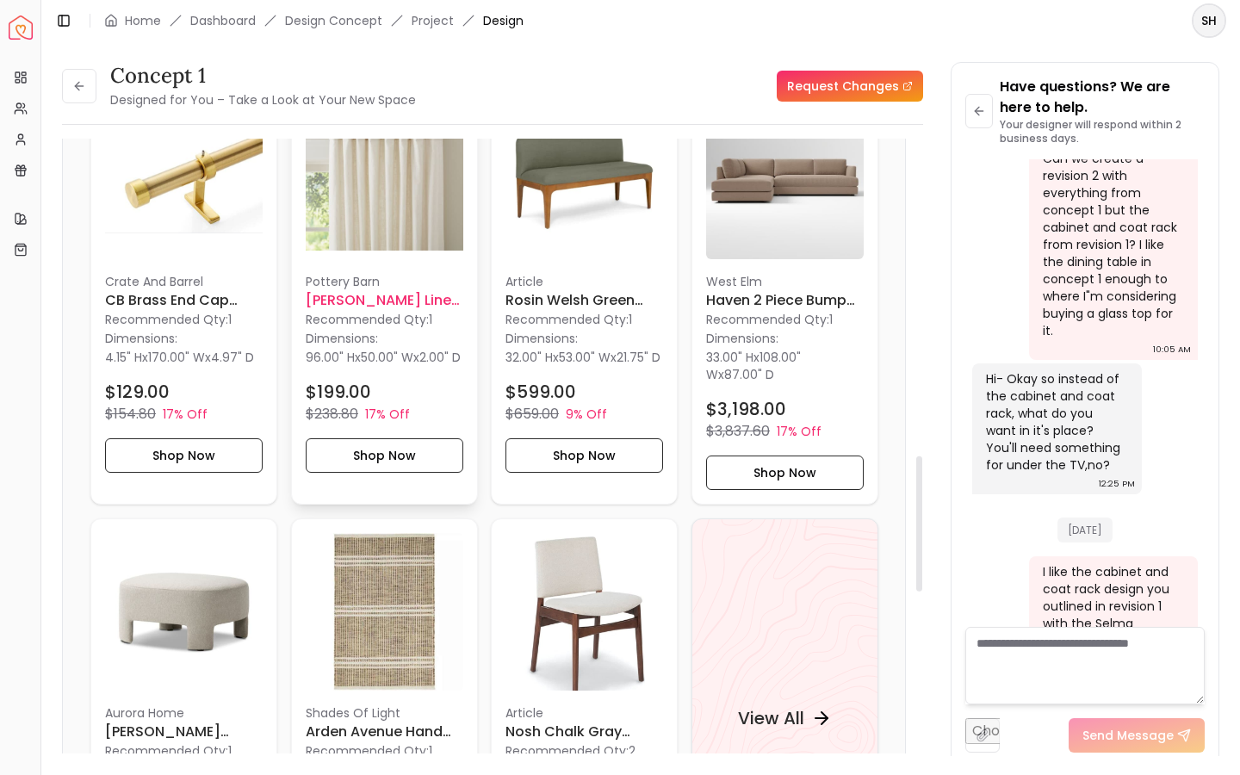
click at [371, 296] on h6 "[PERSON_NAME] Linen Blackout Curtain-50"x96"" at bounding box center [385, 300] width 158 height 21
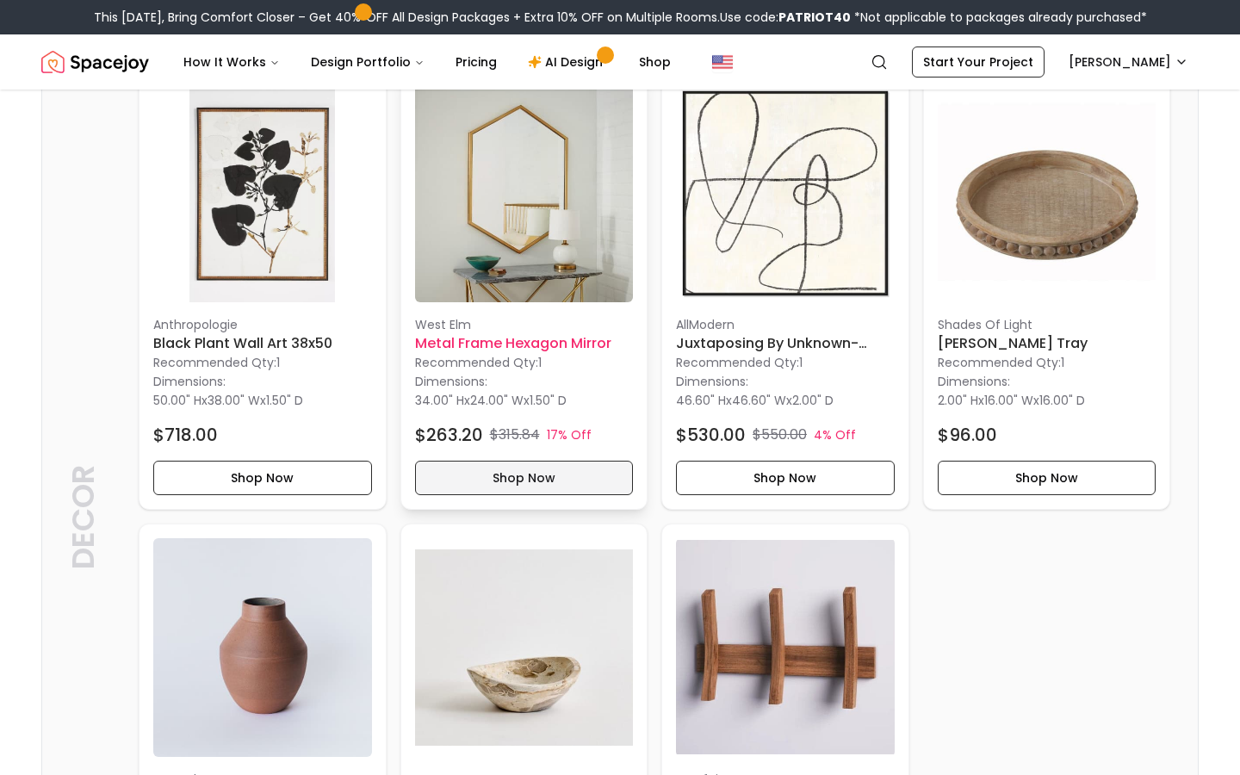
scroll to position [1948, 0]
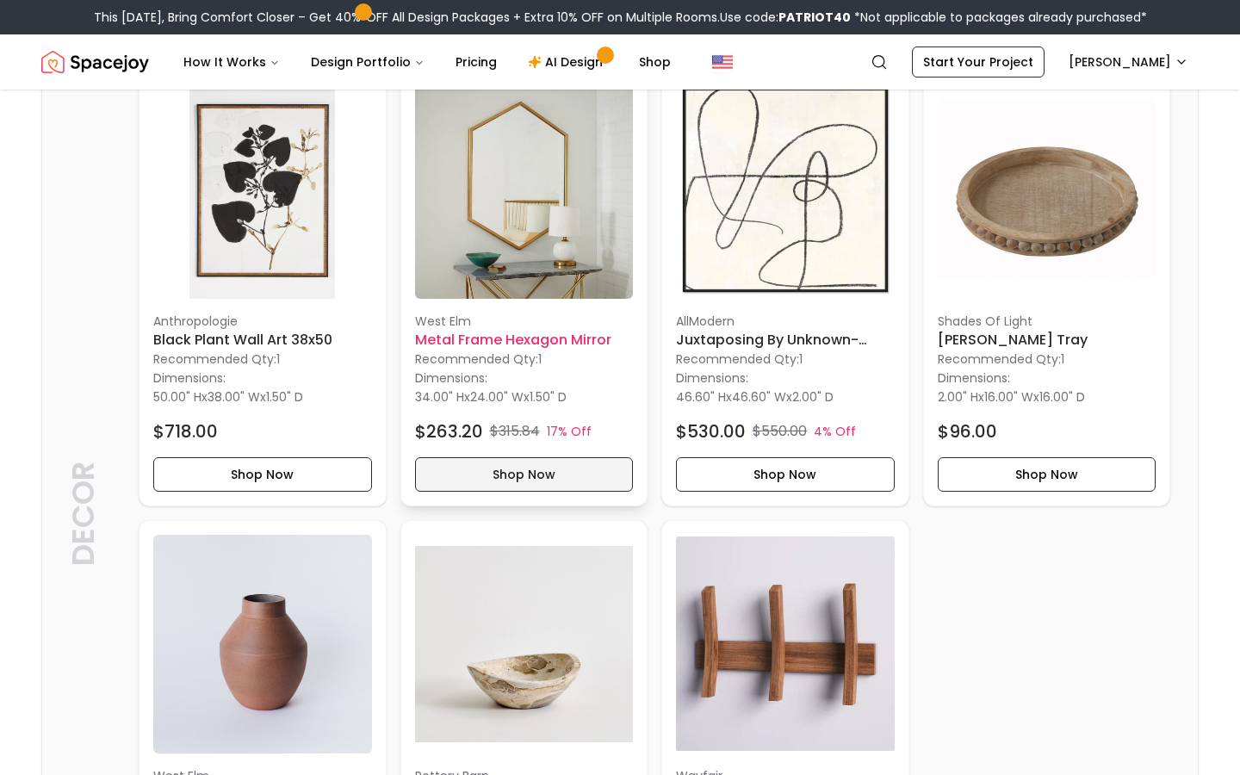
click at [536, 475] on button "Shop Now" at bounding box center [524, 474] width 219 height 34
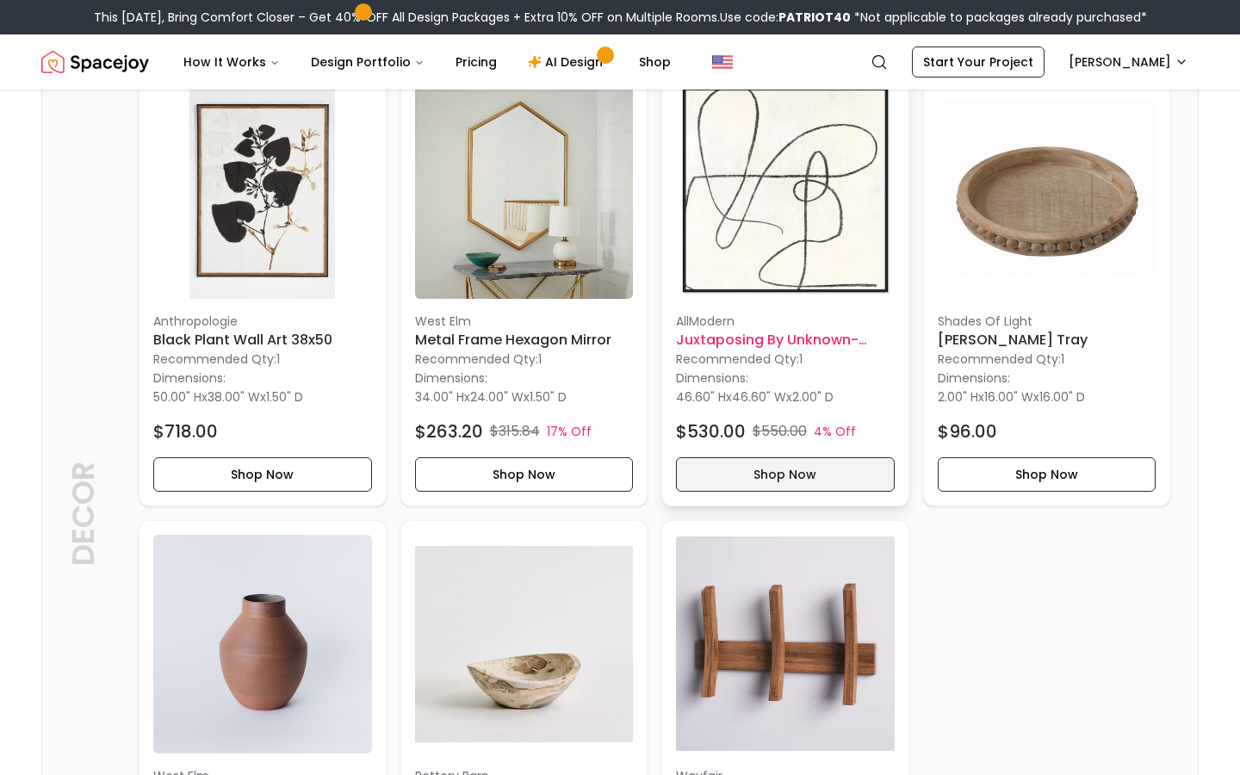
click at [778, 471] on button "Shop Now" at bounding box center [785, 474] width 219 height 34
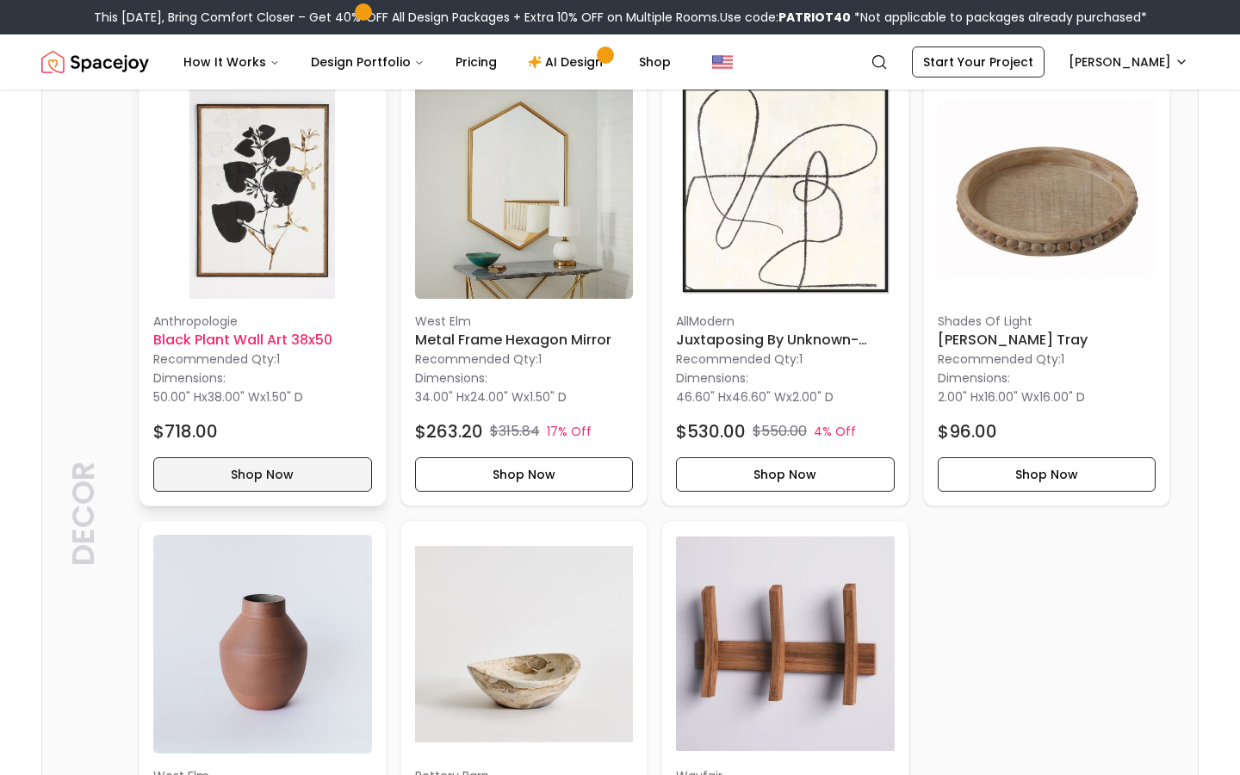
click at [247, 482] on button "Shop Now" at bounding box center [262, 474] width 219 height 34
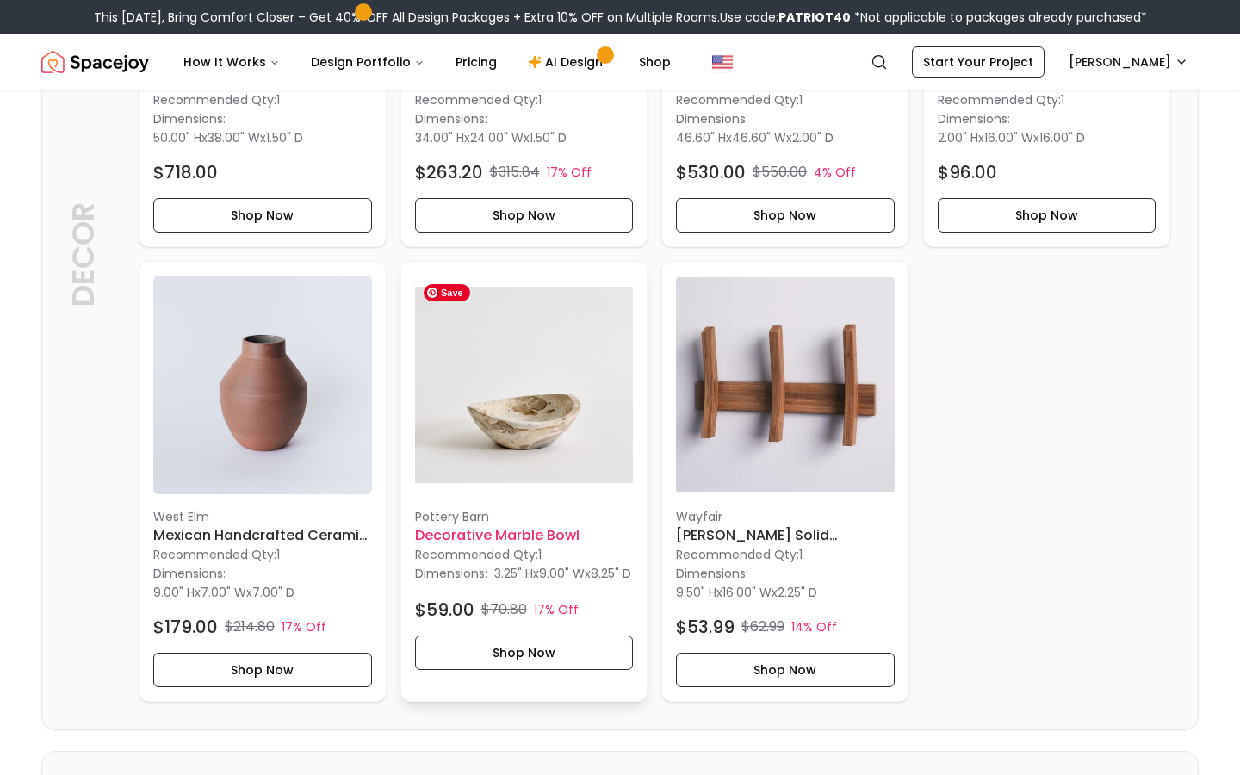
scroll to position [2235, 0]
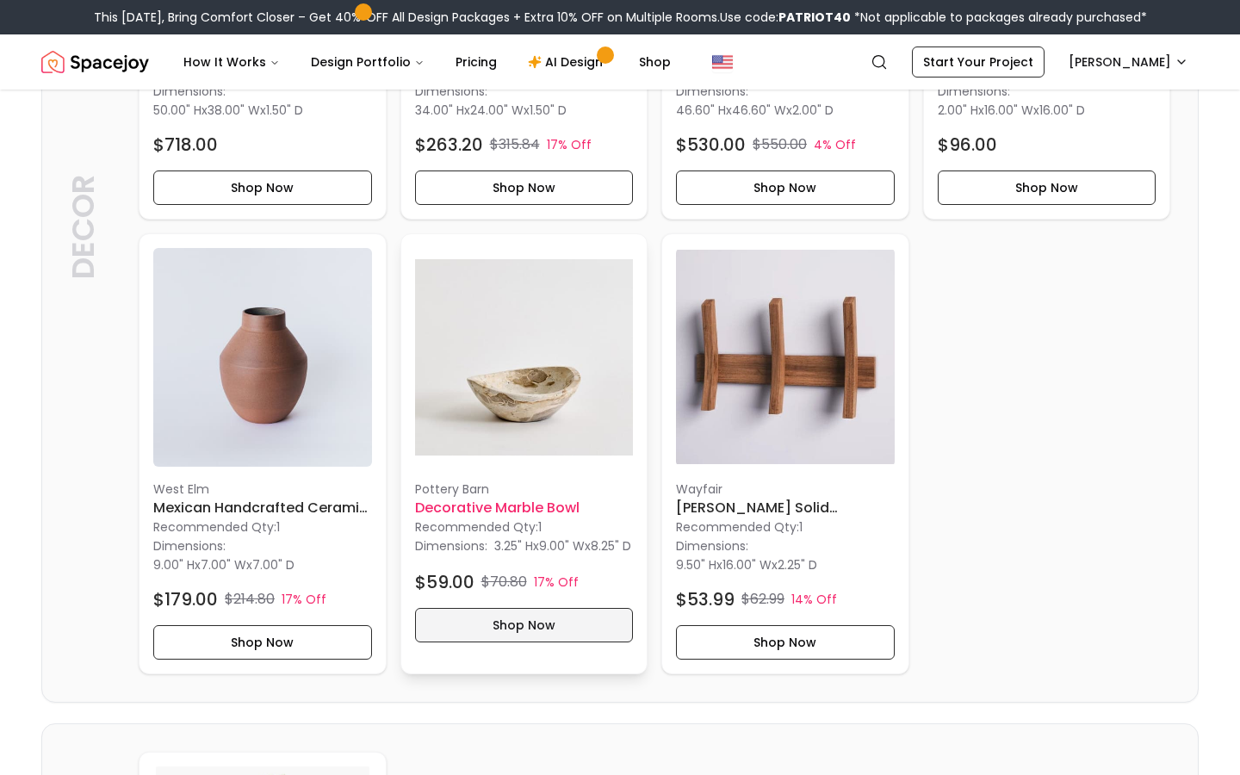
click at [545, 643] on button "Shop Now" at bounding box center [524, 625] width 219 height 34
click at [532, 643] on button "Shop Now" at bounding box center [524, 625] width 219 height 34
click at [586, 643] on button "Shop Now" at bounding box center [524, 625] width 219 height 34
click at [519, 643] on button "Shop Now" at bounding box center [524, 625] width 219 height 34
